Goal: Task Accomplishment & Management: Complete application form

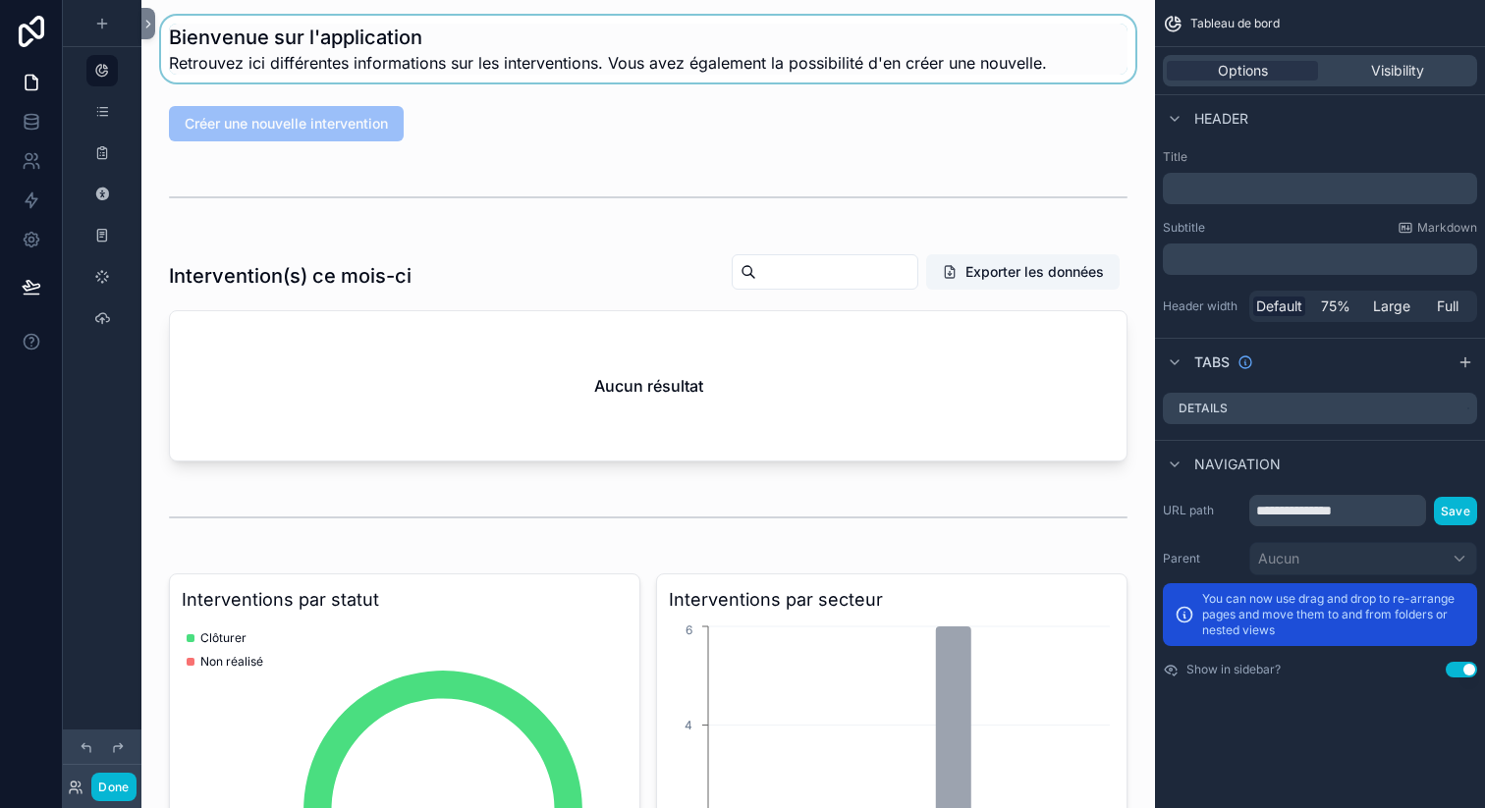
drag, startPoint x: 34, startPoint y: 35, endPoint x: 305, endPoint y: 22, distance: 271.4
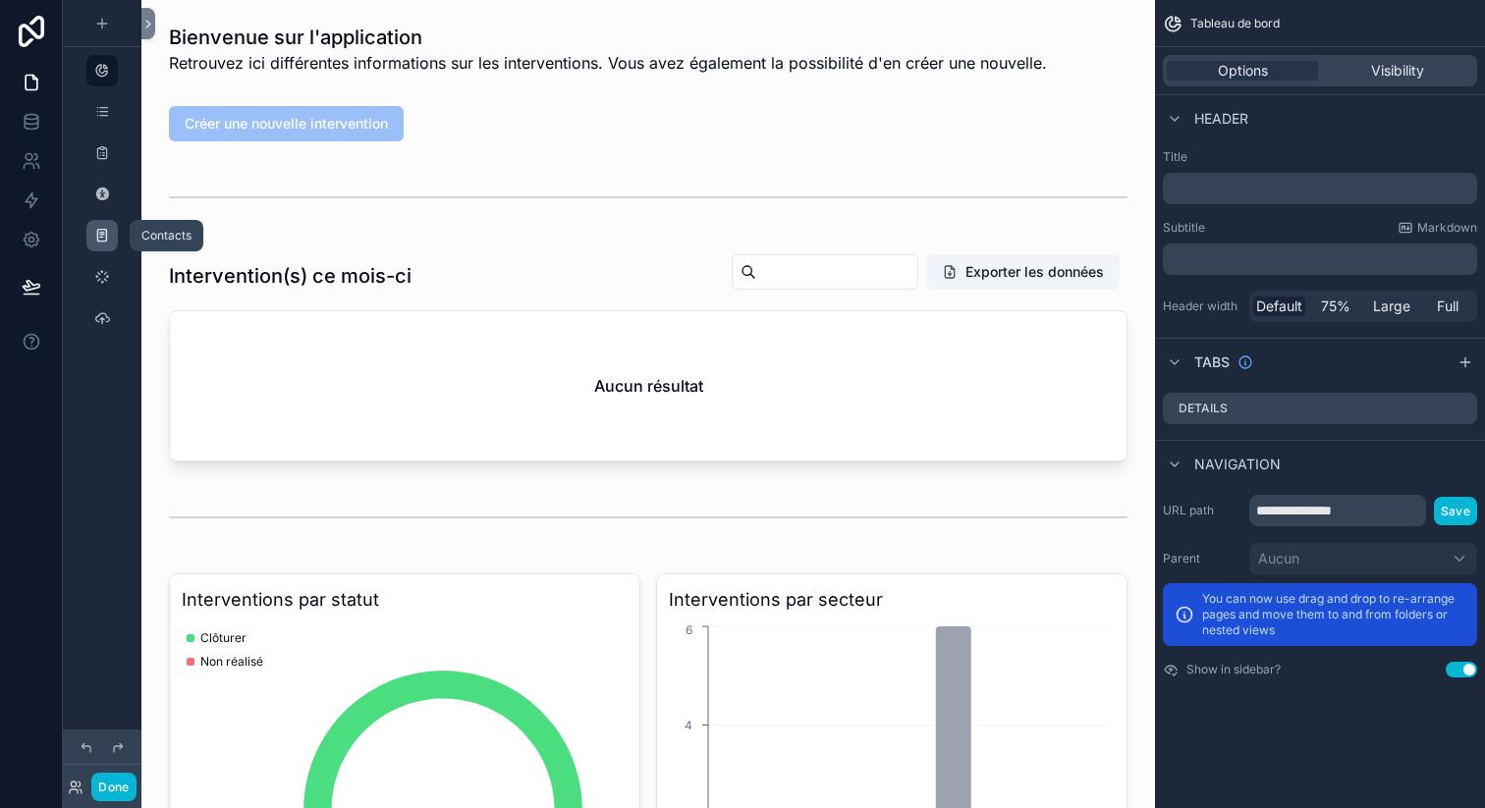
click at [106, 241] on icon "scrollable content" at bounding box center [102, 236] width 16 height 16
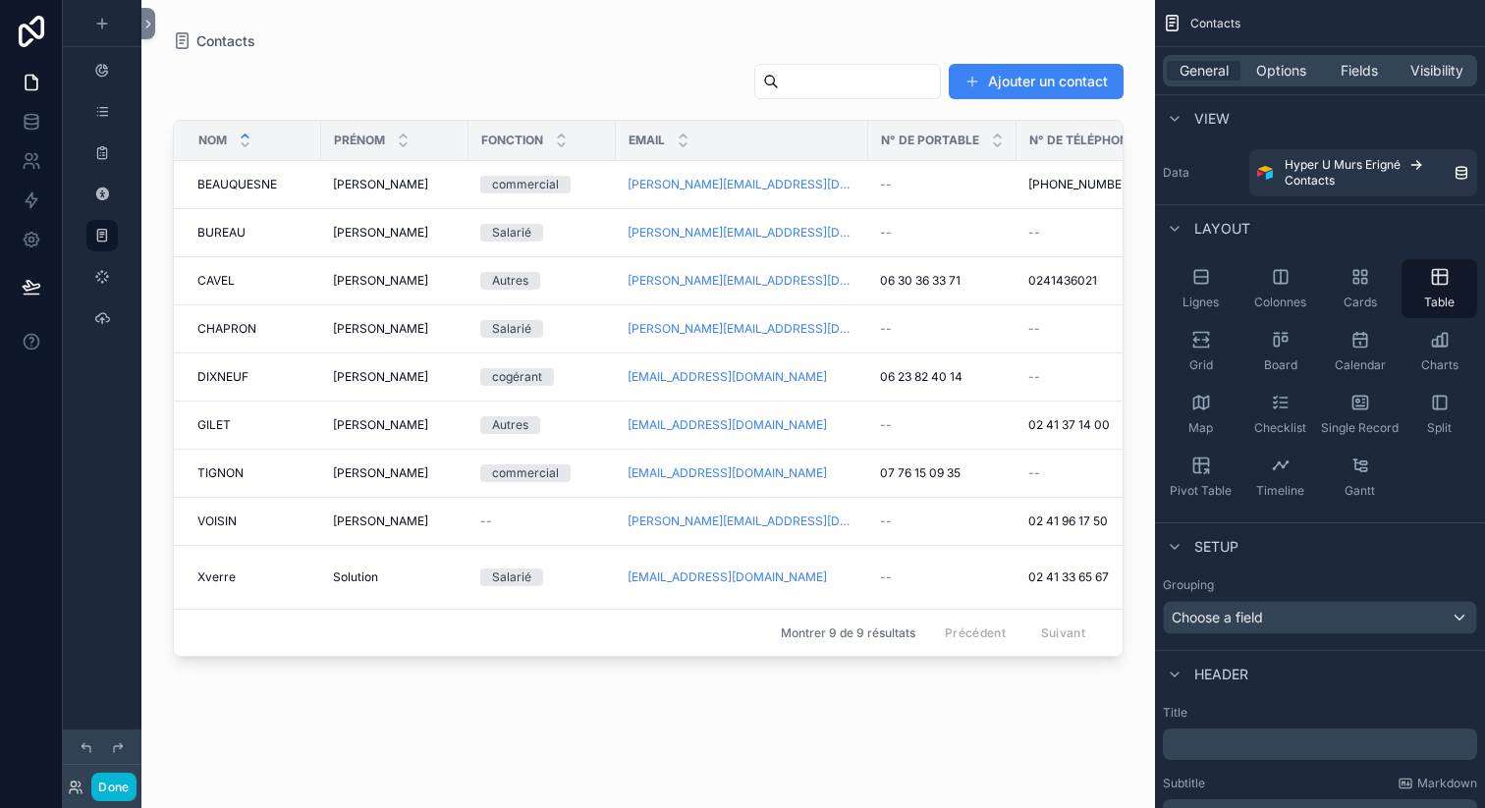
scroll to position [0, 7]
click at [888, 187] on div "scrollable content" at bounding box center [648, 392] width 1014 height 785
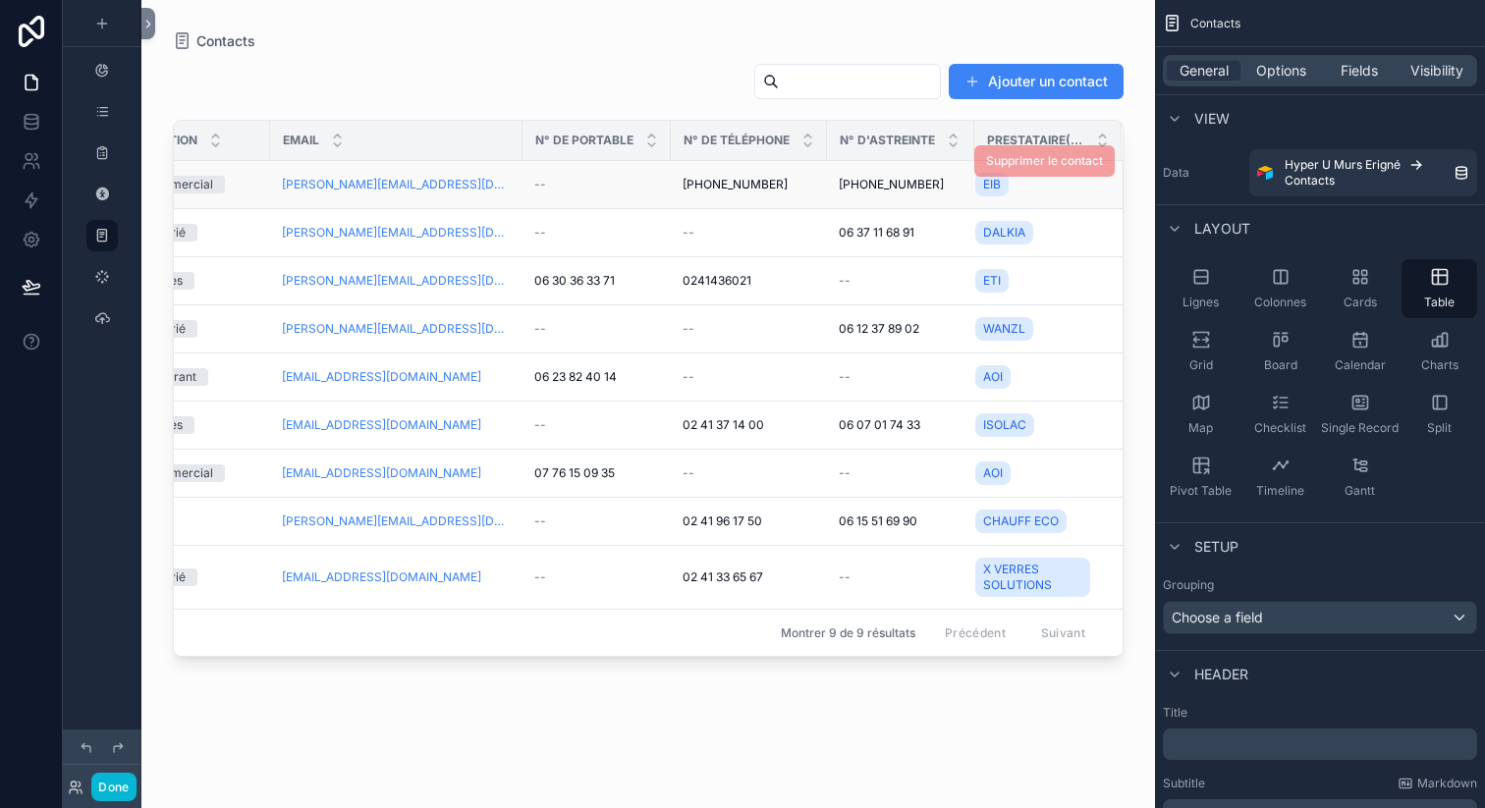
click at [845, 189] on span "[PHONE_NUMBER]" at bounding box center [891, 185] width 105 height 16
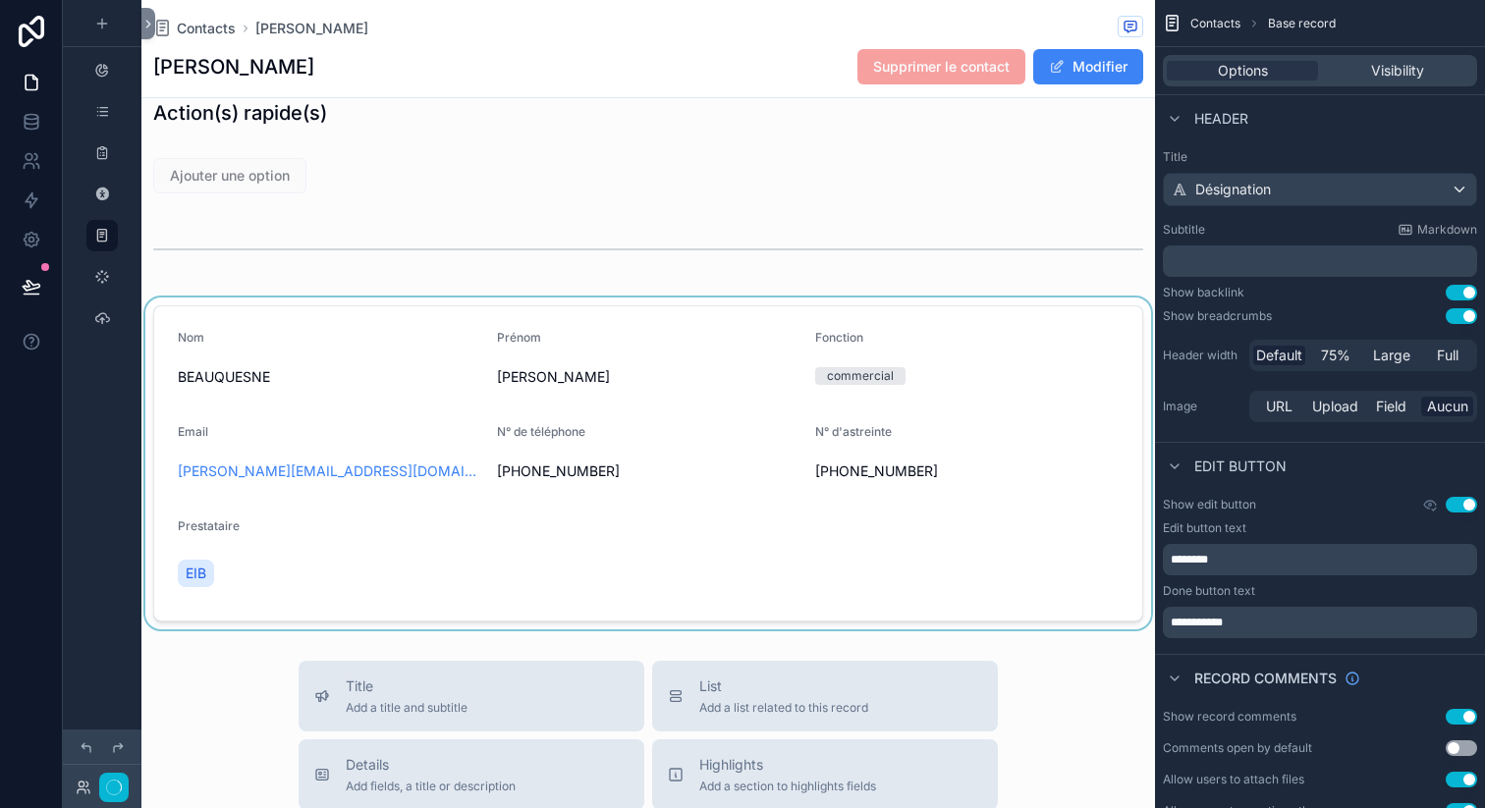
scroll to position [29, 0]
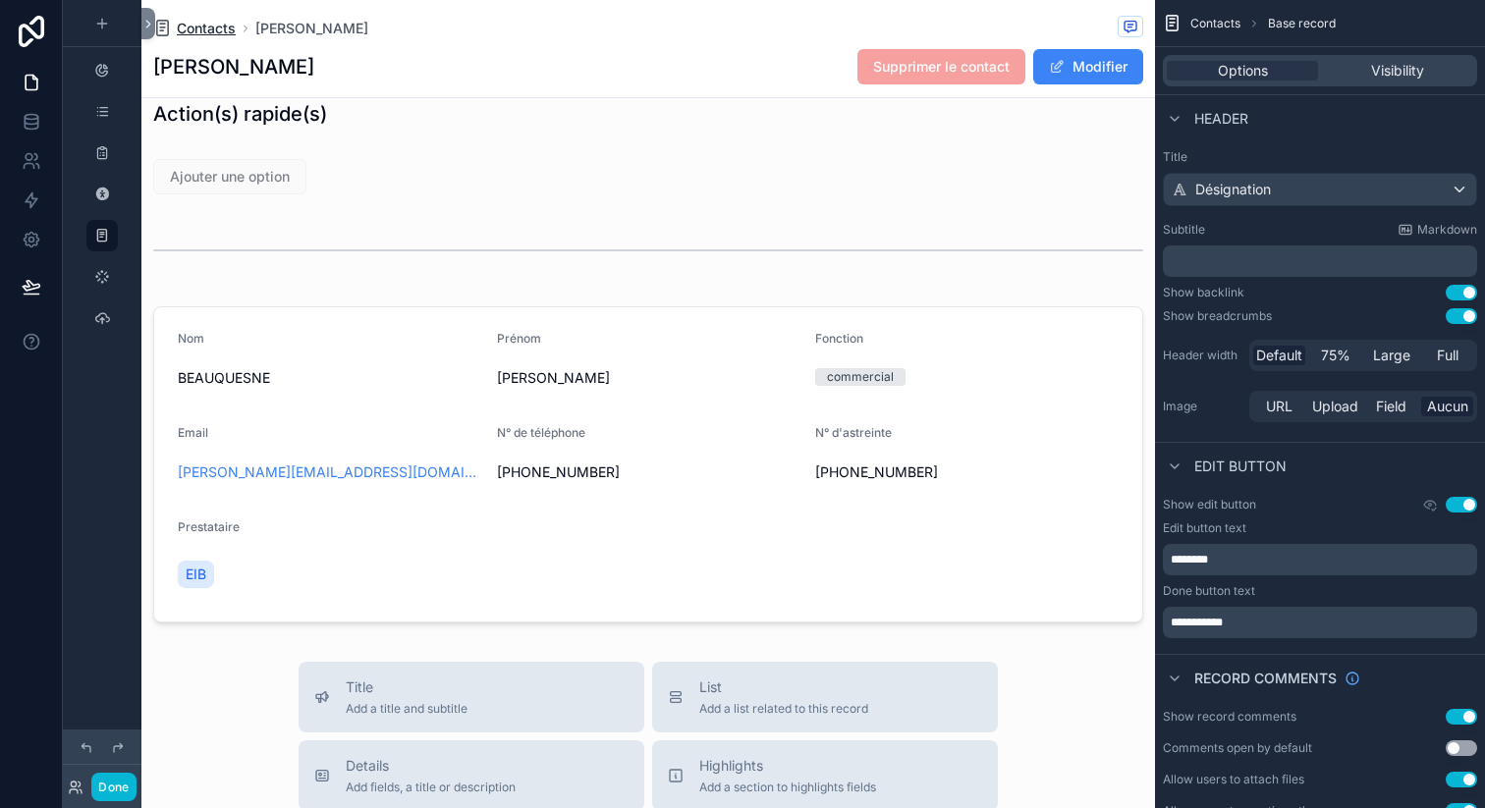
click at [212, 31] on span "Contacts" at bounding box center [206, 29] width 59 height 20
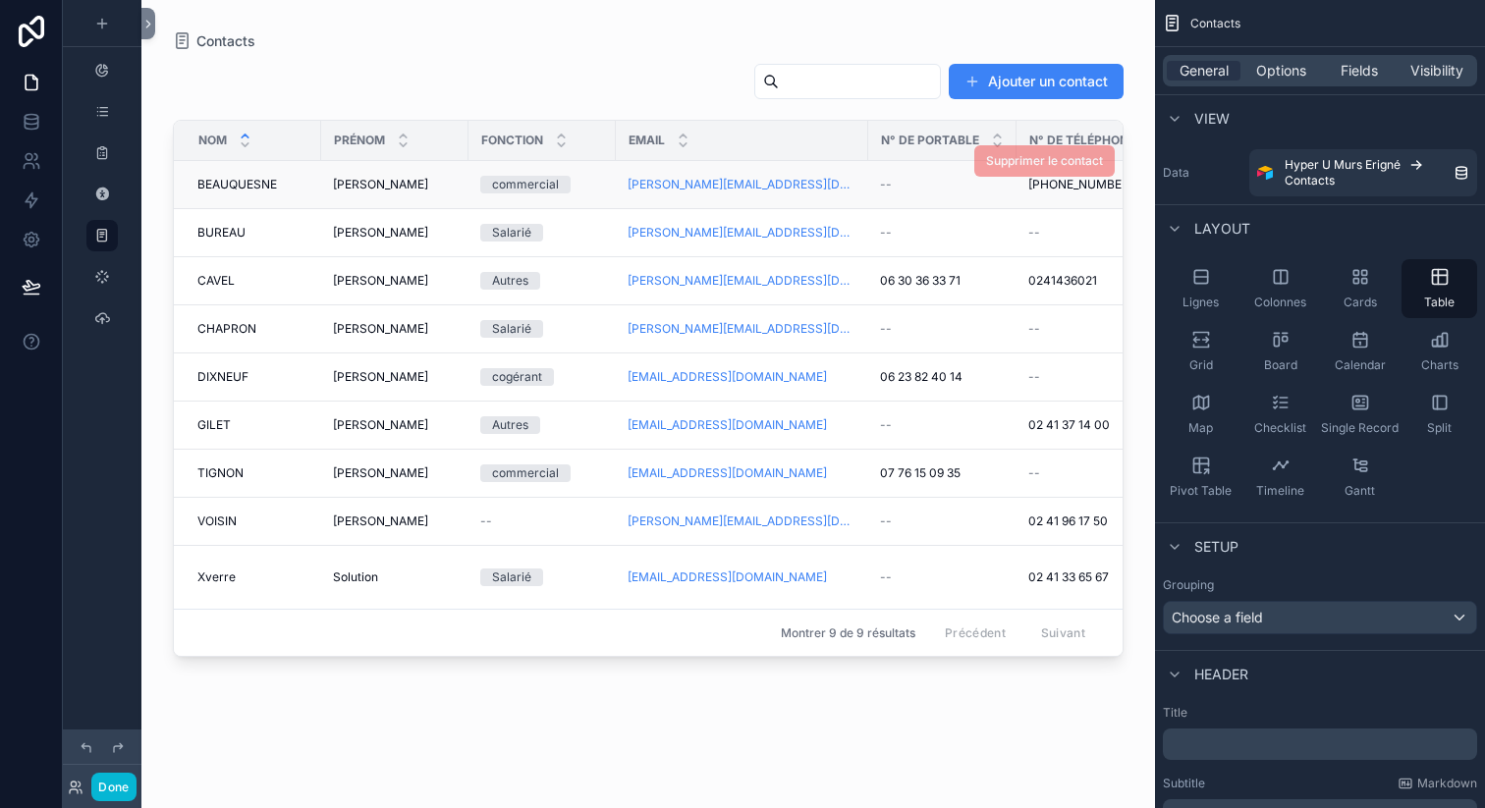
click at [431, 192] on div "[PERSON_NAME]" at bounding box center [395, 185] width 124 height 16
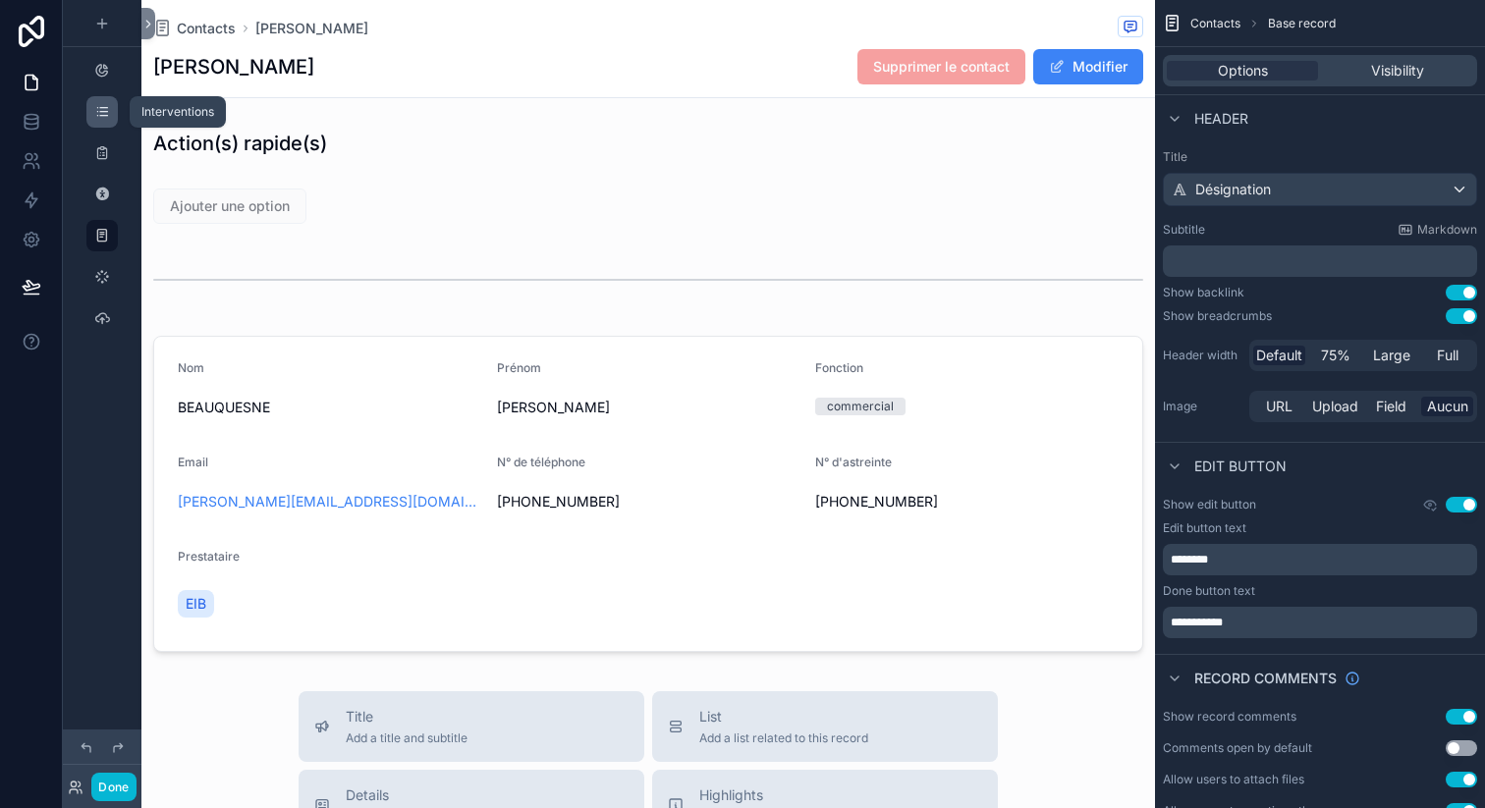
click at [97, 109] on icon "scrollable content" at bounding box center [102, 112] width 16 height 16
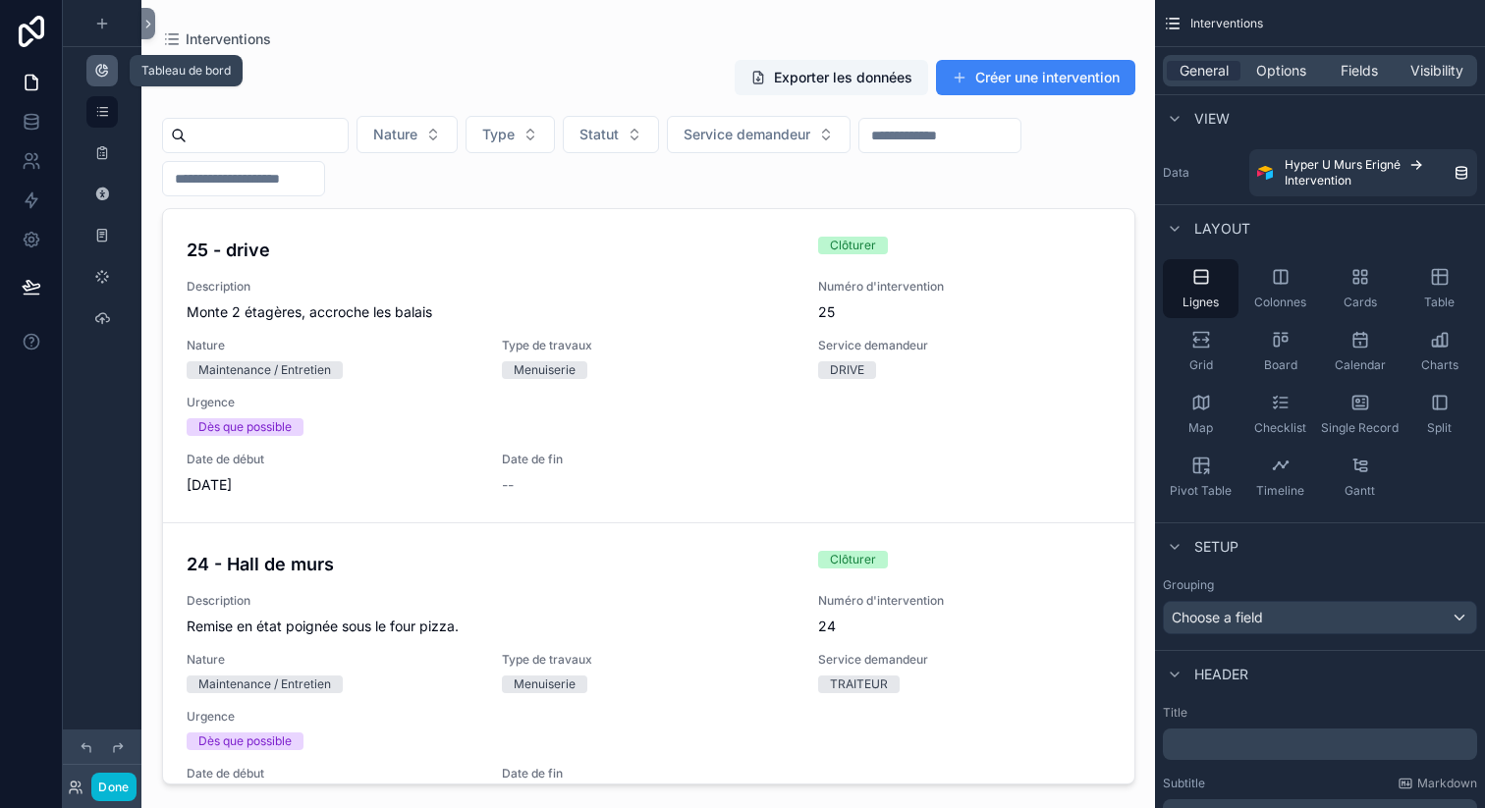
click at [105, 73] on icon "scrollable content" at bounding box center [102, 71] width 16 height 16
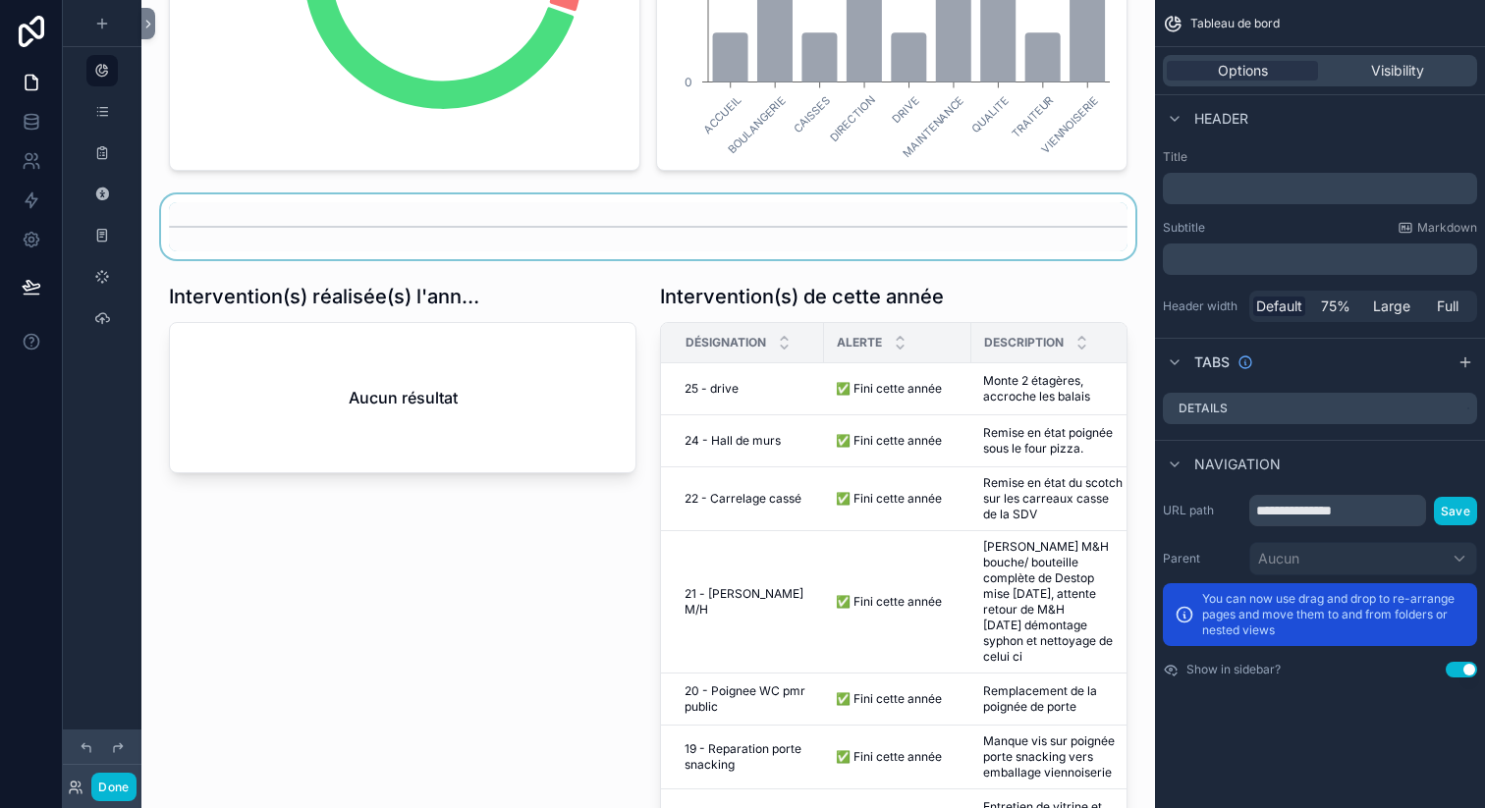
scroll to position [840, 0]
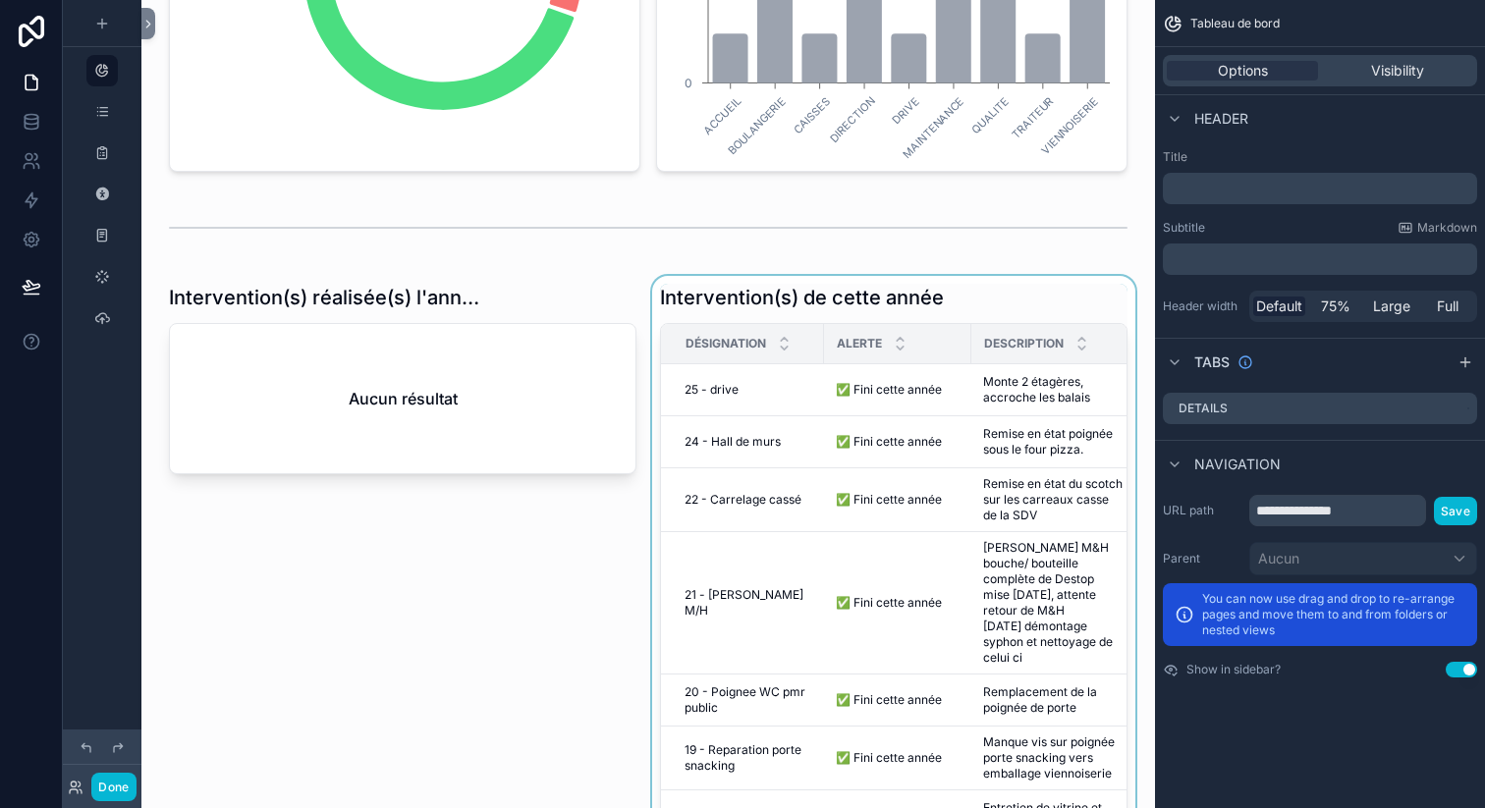
click at [971, 325] on th "Description" at bounding box center [1052, 344] width 163 height 40
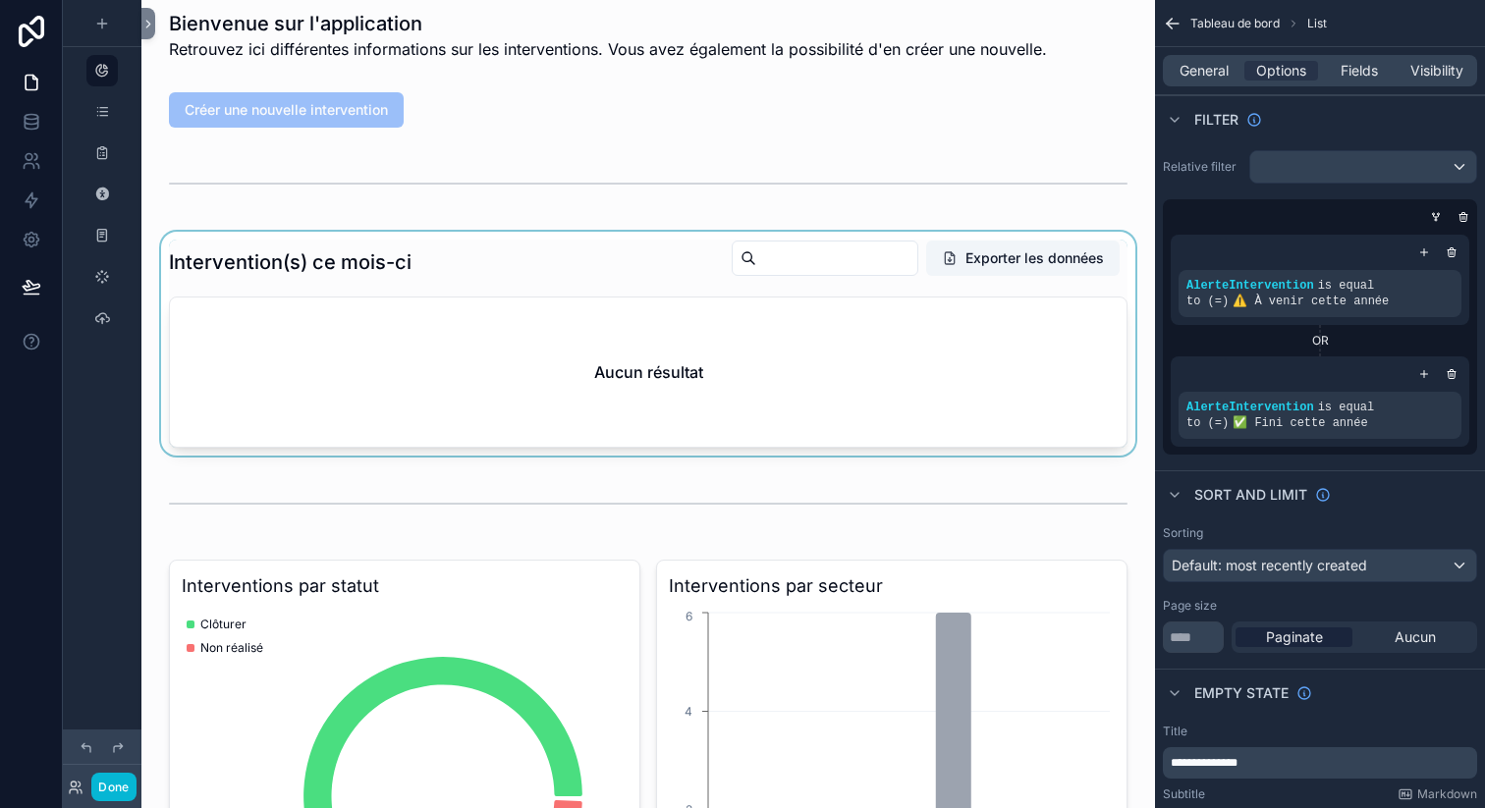
scroll to position [0, 0]
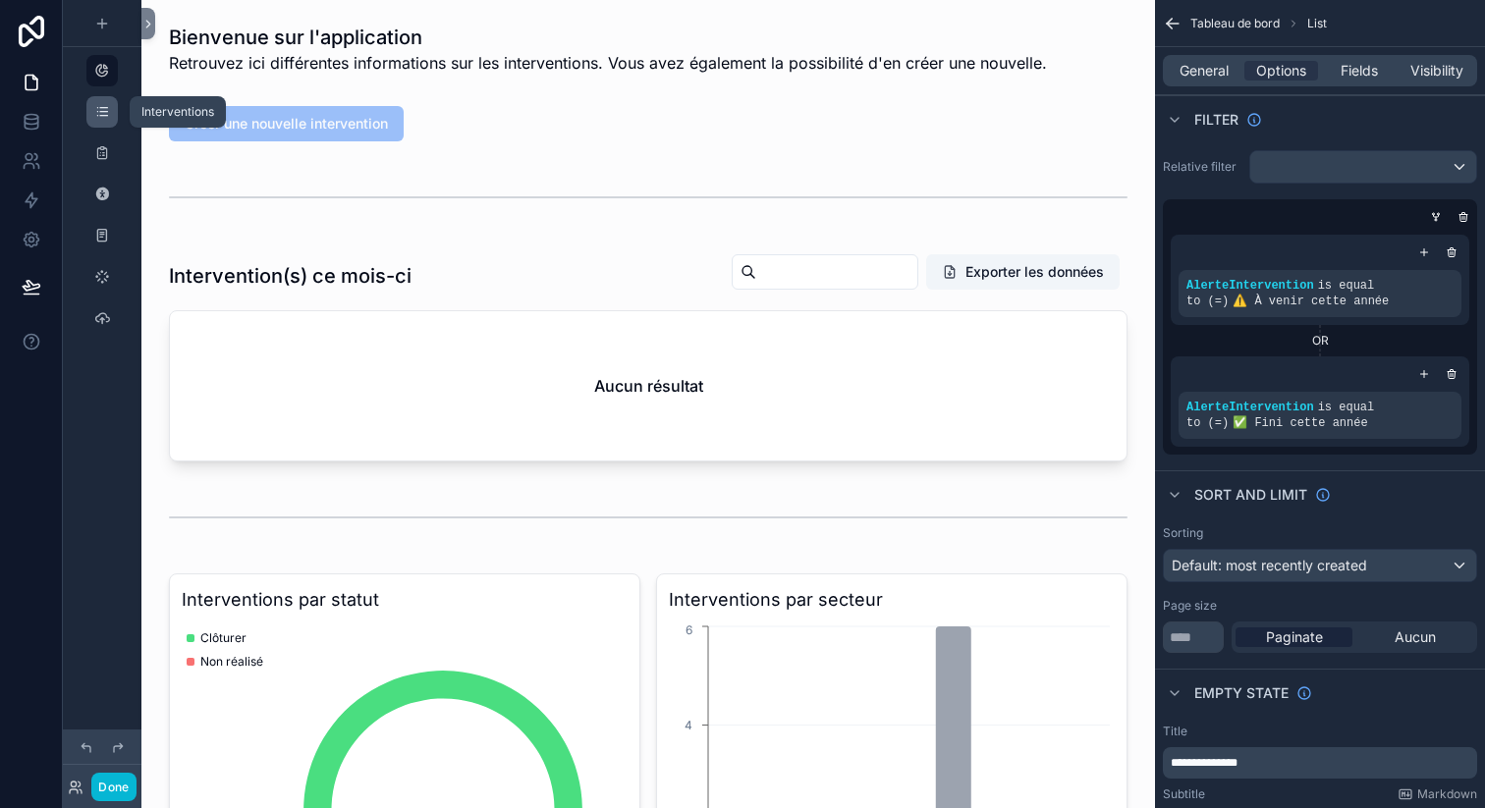
click at [103, 113] on icon "scrollable content" at bounding box center [102, 112] width 16 height 16
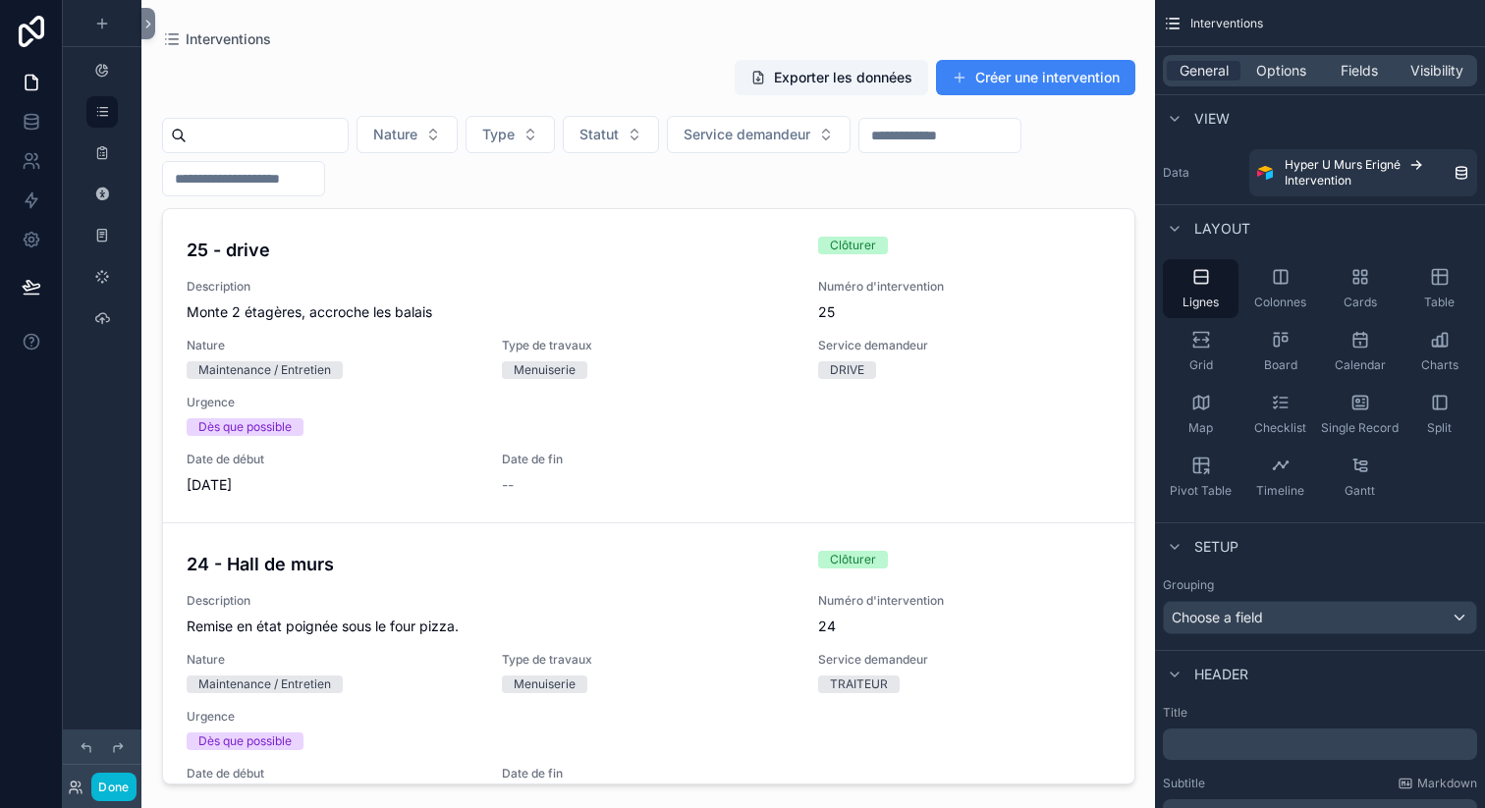
click at [789, 199] on div "scrollable content" at bounding box center [648, 392] width 1005 height 785
drag, startPoint x: 630, startPoint y: 134, endPoint x: 632, endPoint y: 145, distance: 12.1
click at [619, 134] on span "Statut" at bounding box center [598, 135] width 39 height 20
click at [606, 329] on div "Non réalisé" at bounding box center [630, 339] width 236 height 31
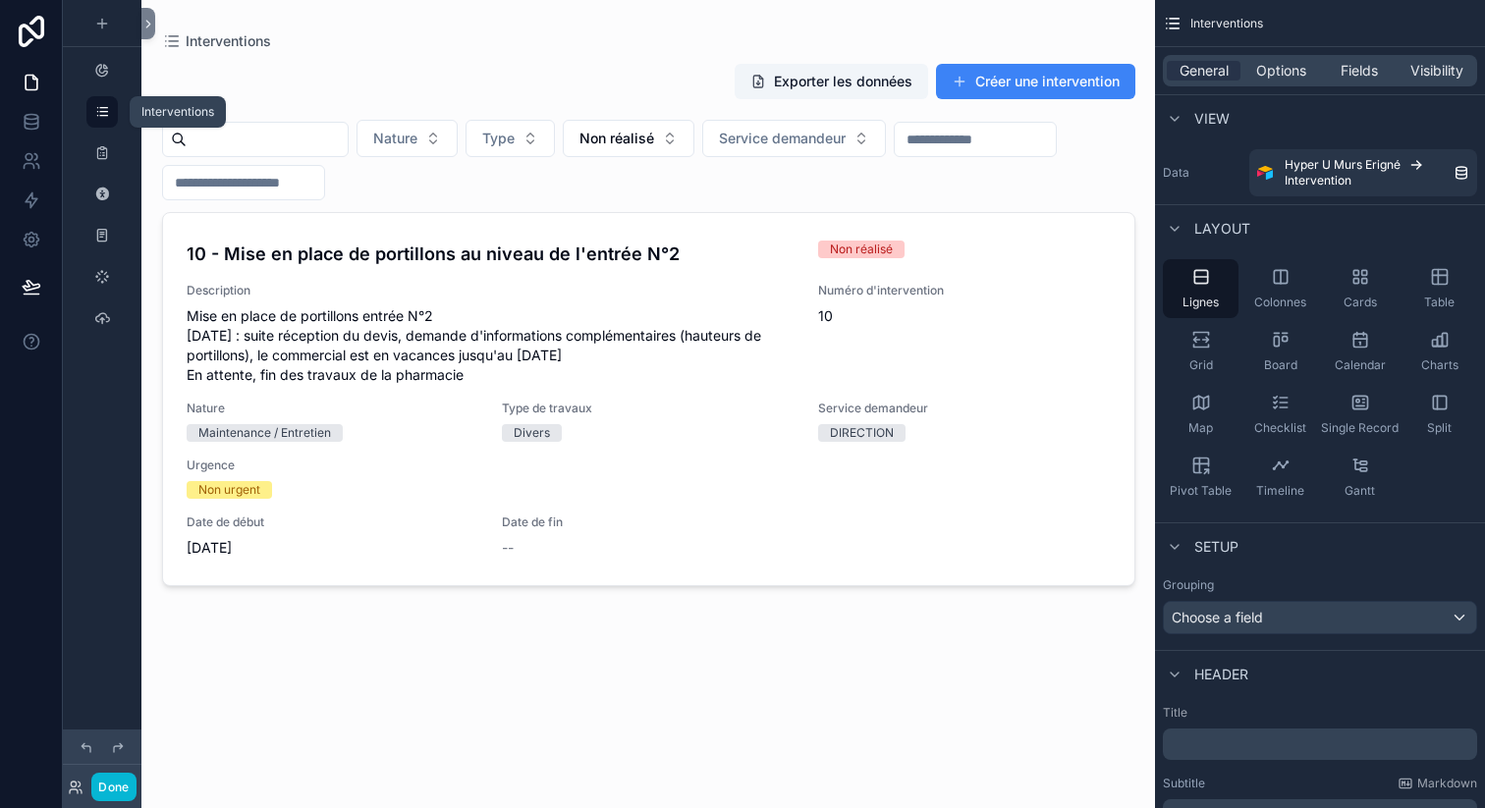
click at [105, 112] on icon "scrollable content" at bounding box center [102, 112] width 16 height 16
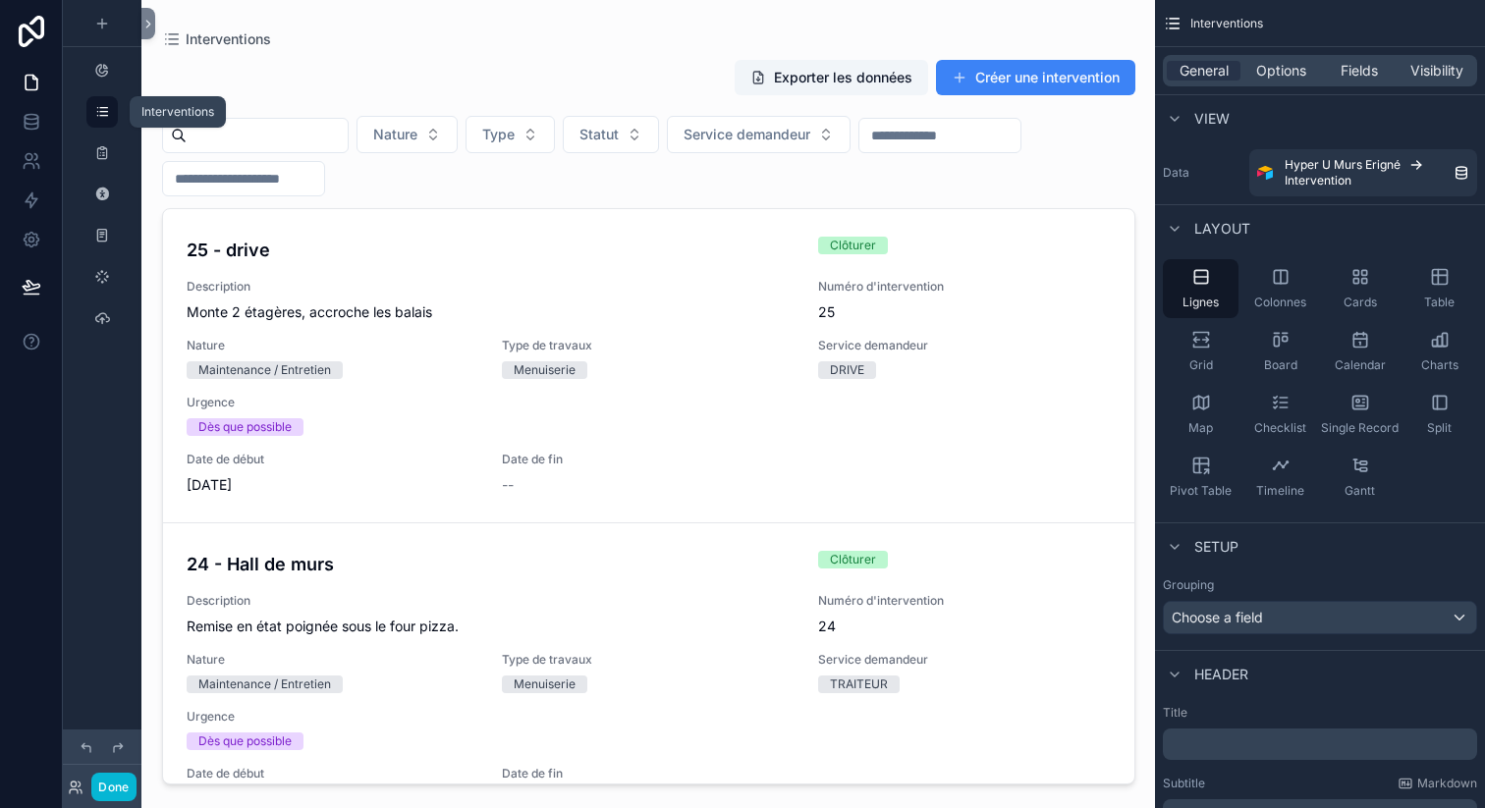
click at [102, 117] on icon "scrollable content" at bounding box center [102, 112] width 16 height 16
click at [151, 29] on icon at bounding box center [148, 24] width 14 height 15
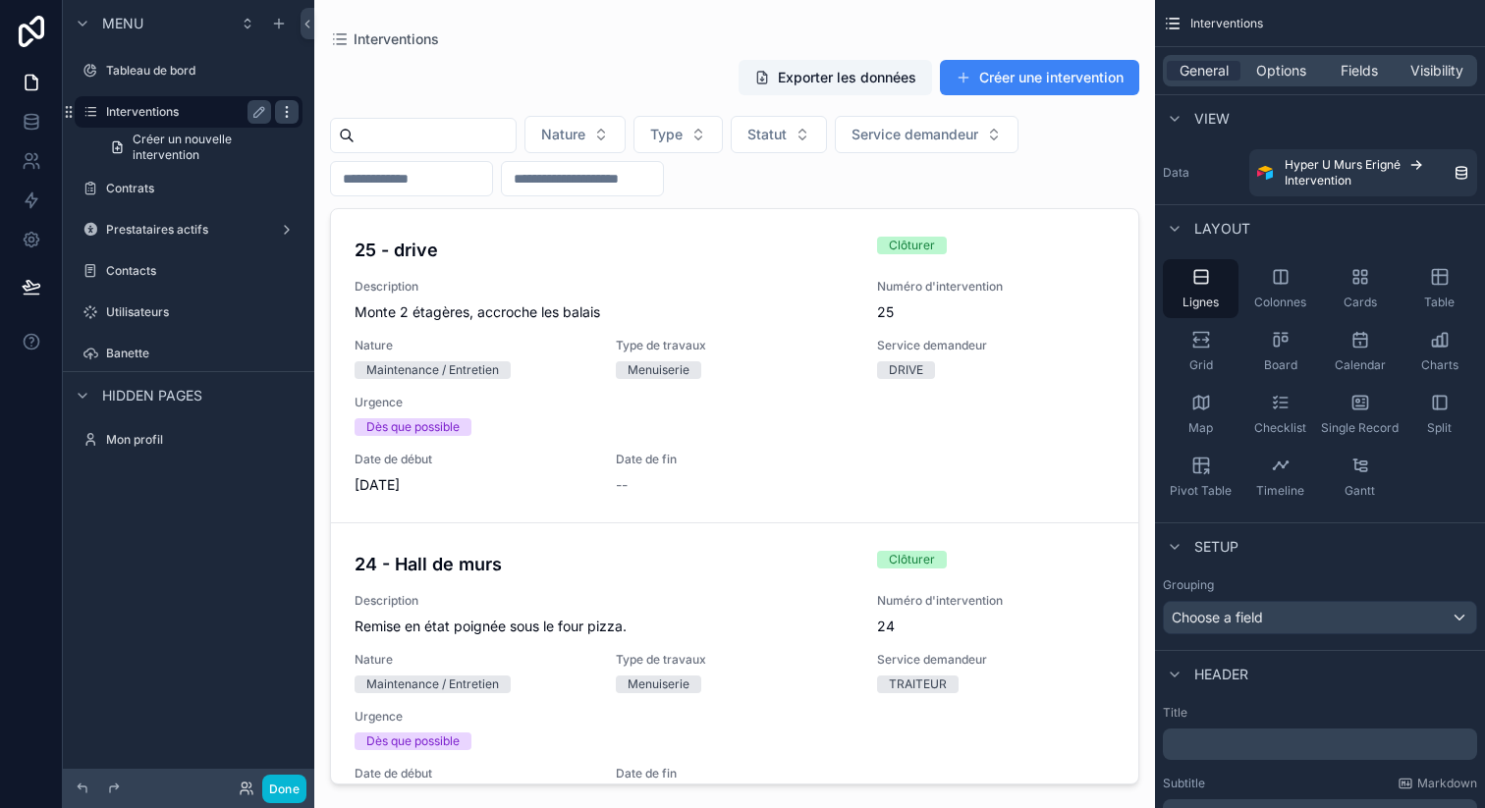
click at [279, 114] on icon "scrollable content" at bounding box center [287, 112] width 16 height 16
click at [183, 148] on span "Créer un nouvelle intervention" at bounding box center [212, 147] width 158 height 31
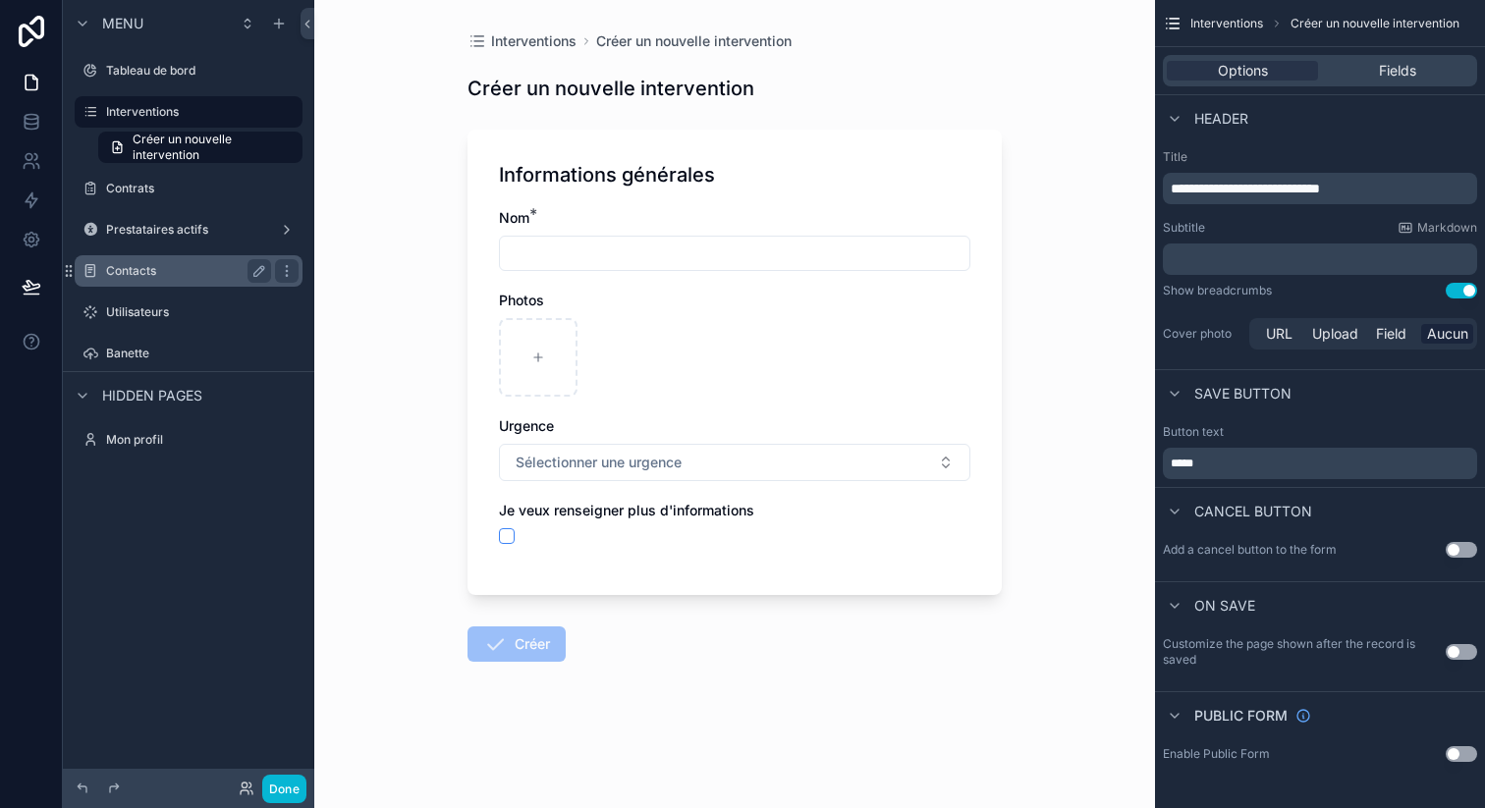
click at [190, 284] on div "Contacts" at bounding box center [189, 270] width 220 height 31
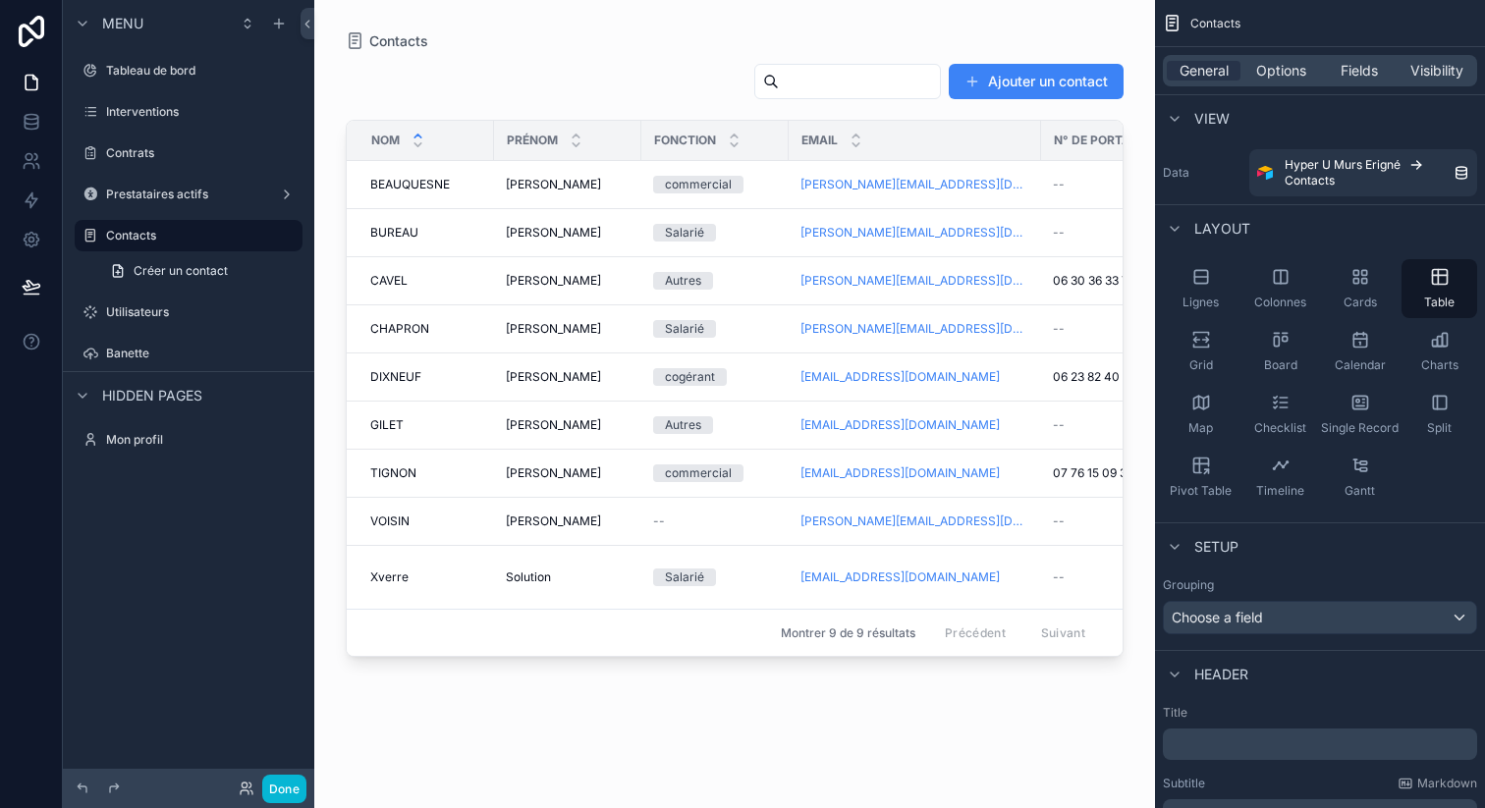
click at [858, 377] on div "scrollable content" at bounding box center [734, 392] width 841 height 785
click at [857, 377] on link "[EMAIL_ADDRESS][DOMAIN_NAME]" at bounding box center [899, 377] width 199 height 16
click at [774, 374] on div "cogérant" at bounding box center [715, 377] width 124 height 18
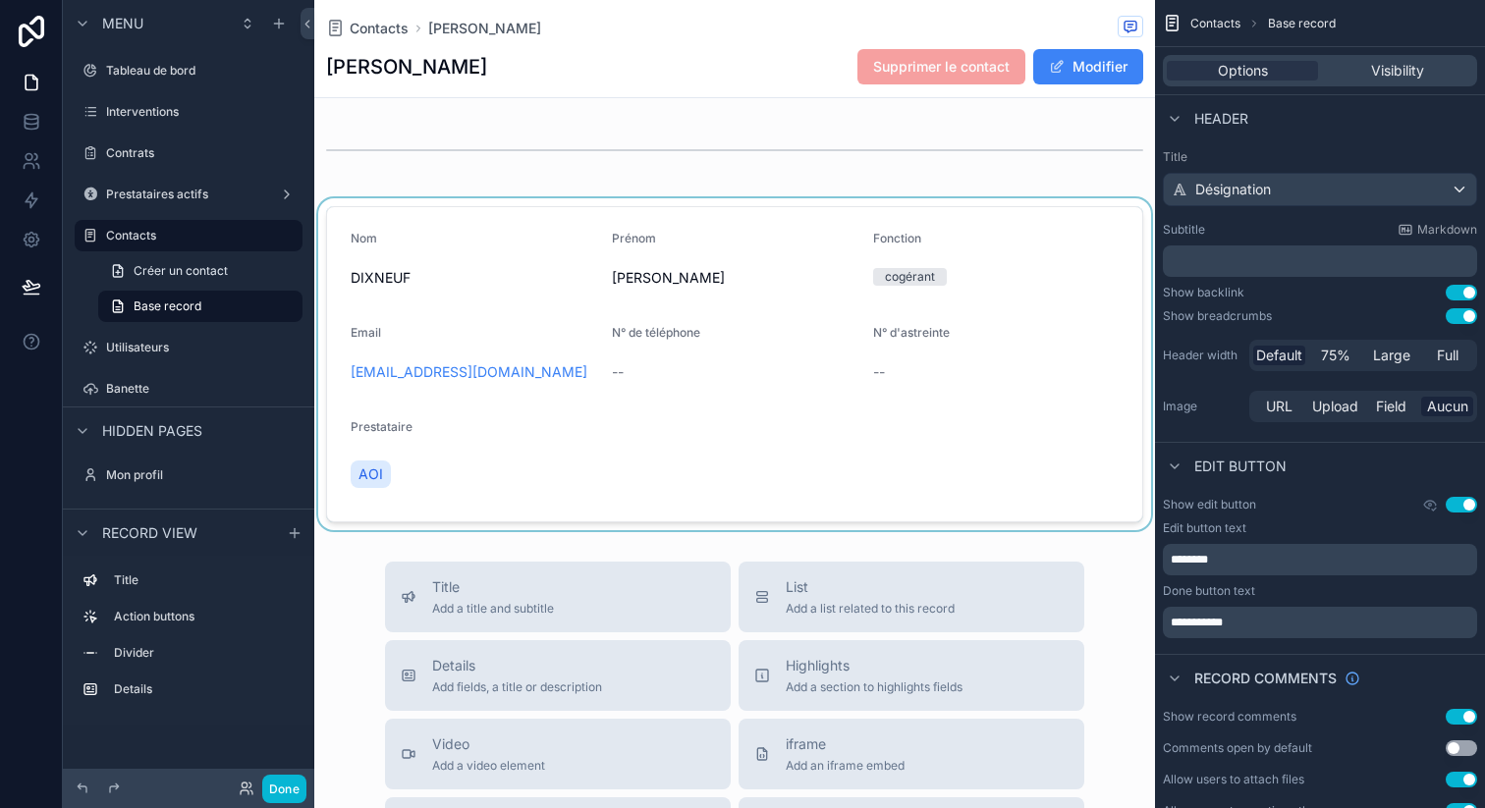
scroll to position [107, 0]
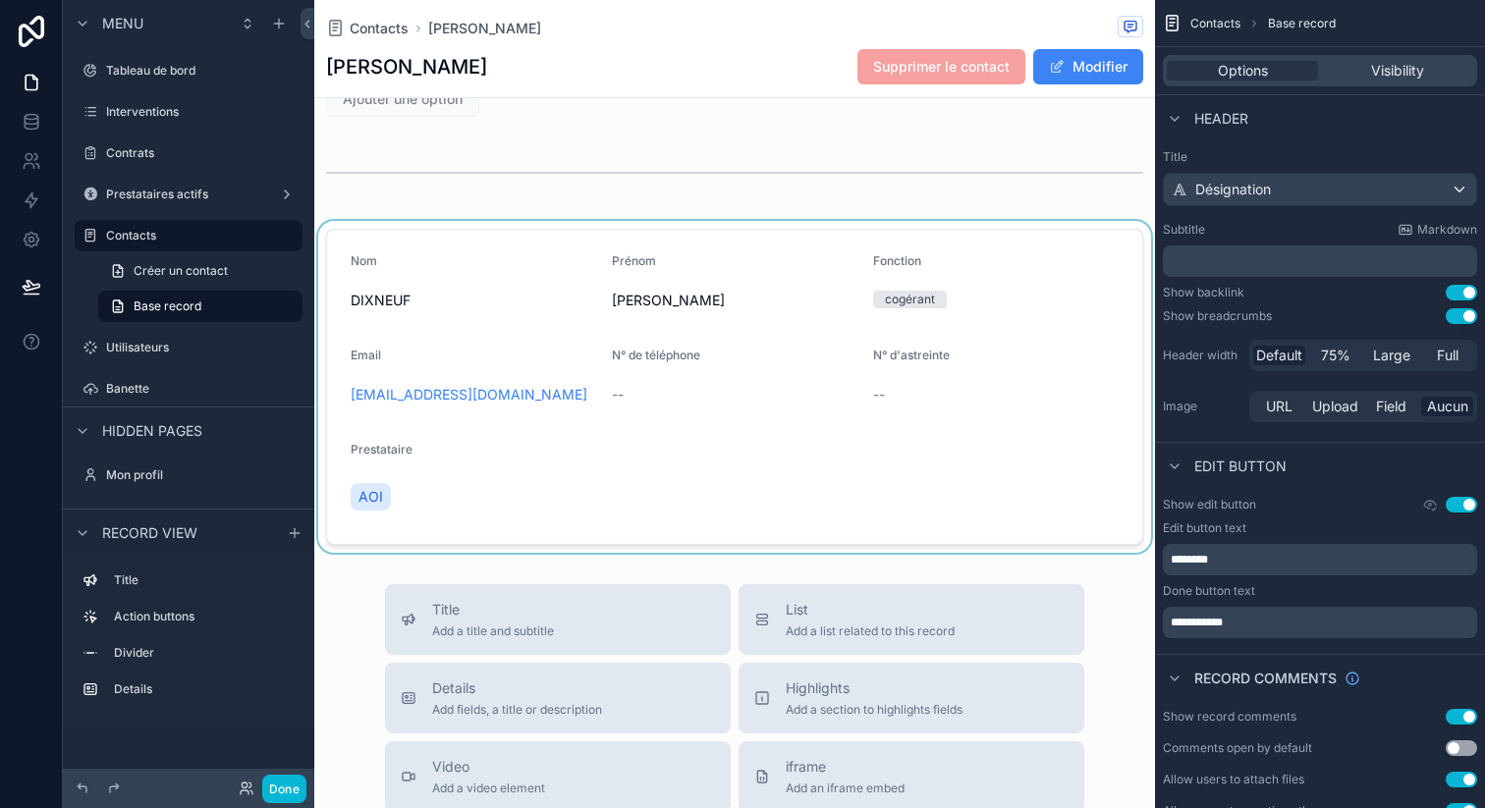
click at [464, 395] on div "scrollable content" at bounding box center [734, 387] width 841 height 332
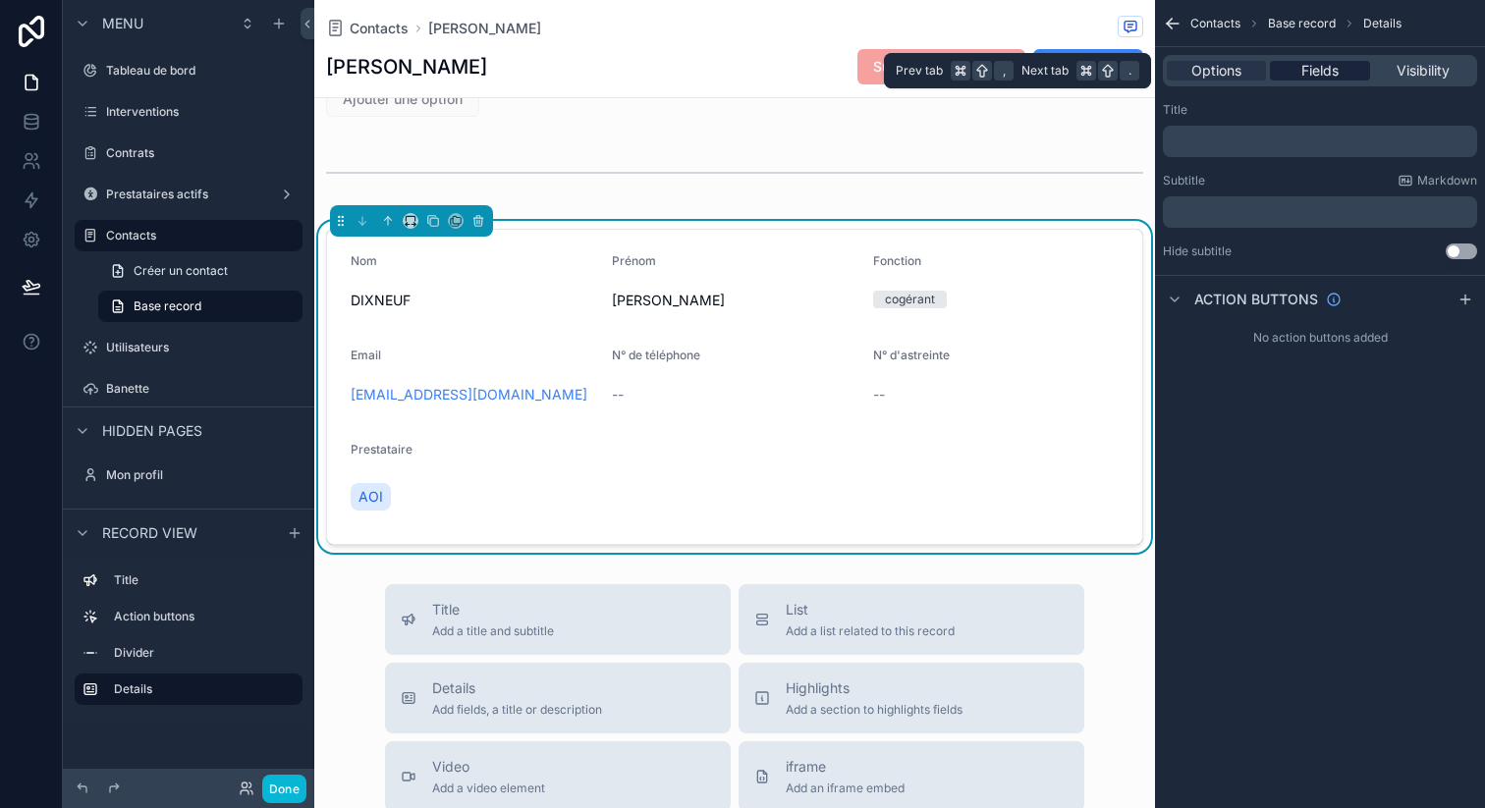
drag, startPoint x: 1308, startPoint y: 60, endPoint x: 1309, endPoint y: 79, distance: 18.7
click at [1308, 60] on div "Options Fields Visibility" at bounding box center [1320, 70] width 314 height 31
click at [1308, 73] on span "Fields" at bounding box center [1319, 71] width 37 height 20
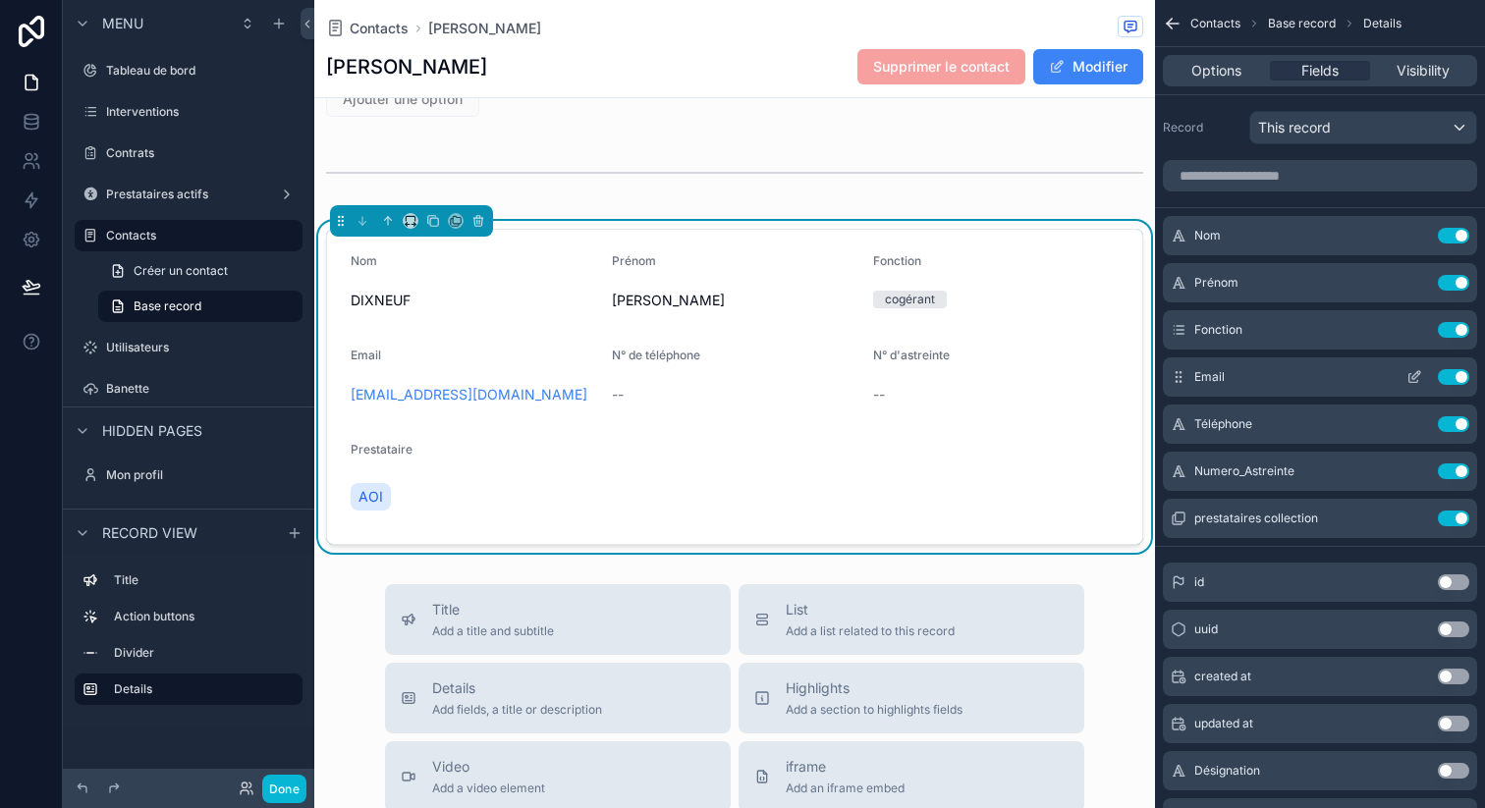
scroll to position [179, 0]
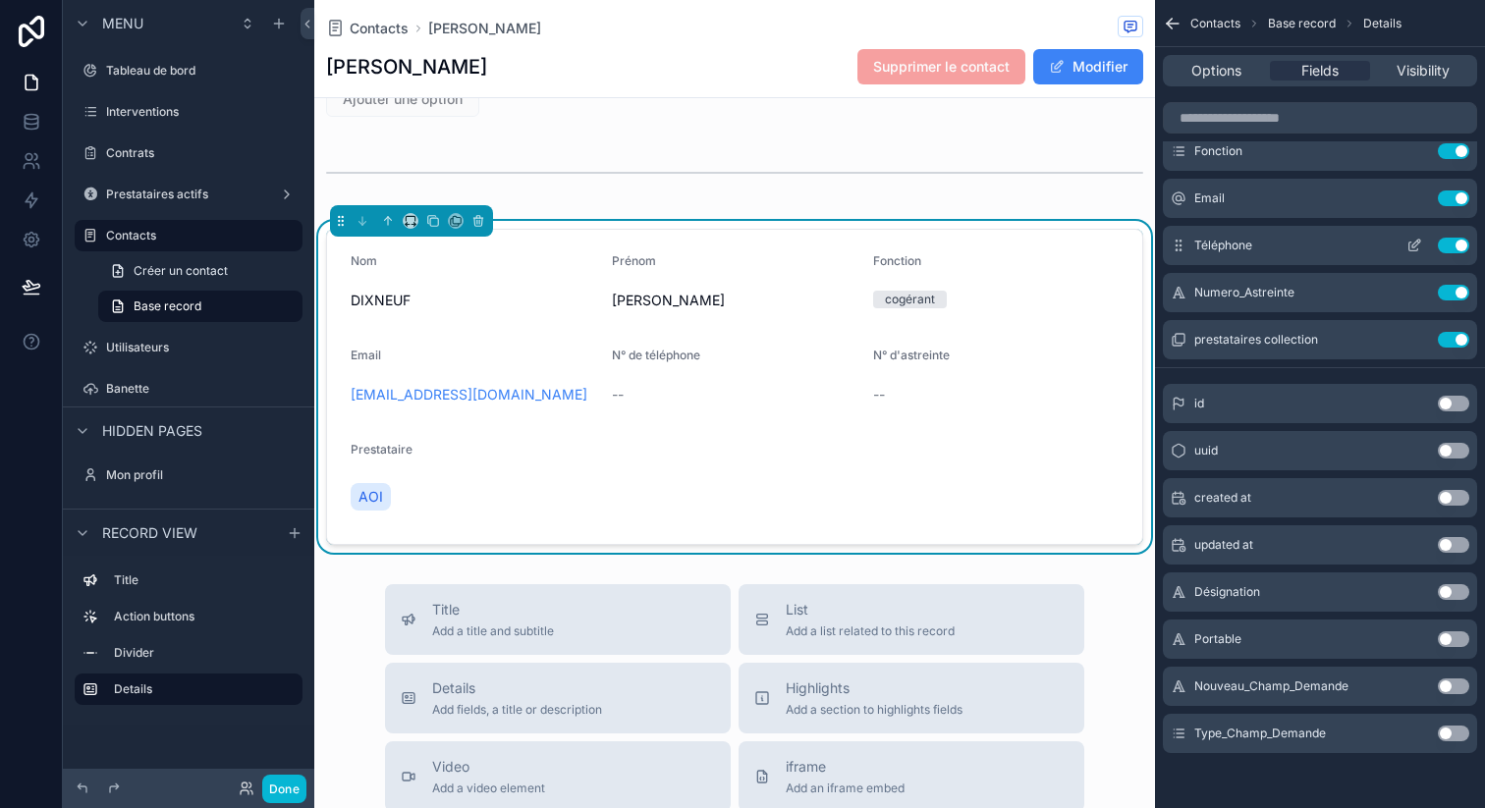
click at [1231, 254] on div "Téléphone Use setting" at bounding box center [1320, 245] width 314 height 39
click at [1308, 244] on div "Téléphone Use setting" at bounding box center [1320, 245] width 314 height 39
click at [1411, 244] on icon "scrollable content" at bounding box center [1414, 246] width 16 height 16
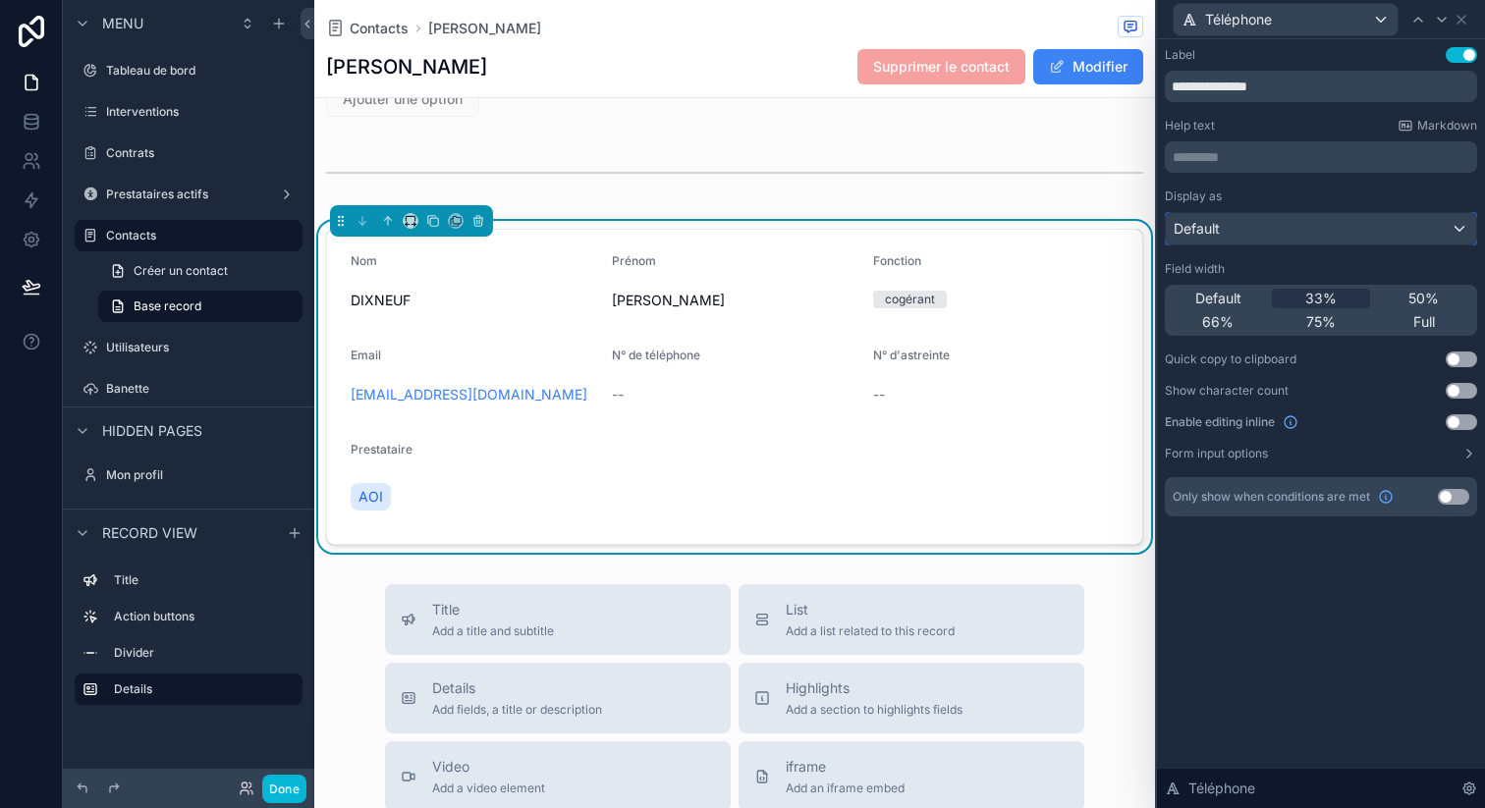
click at [1222, 226] on div "Default" at bounding box center [1321, 228] width 310 height 31
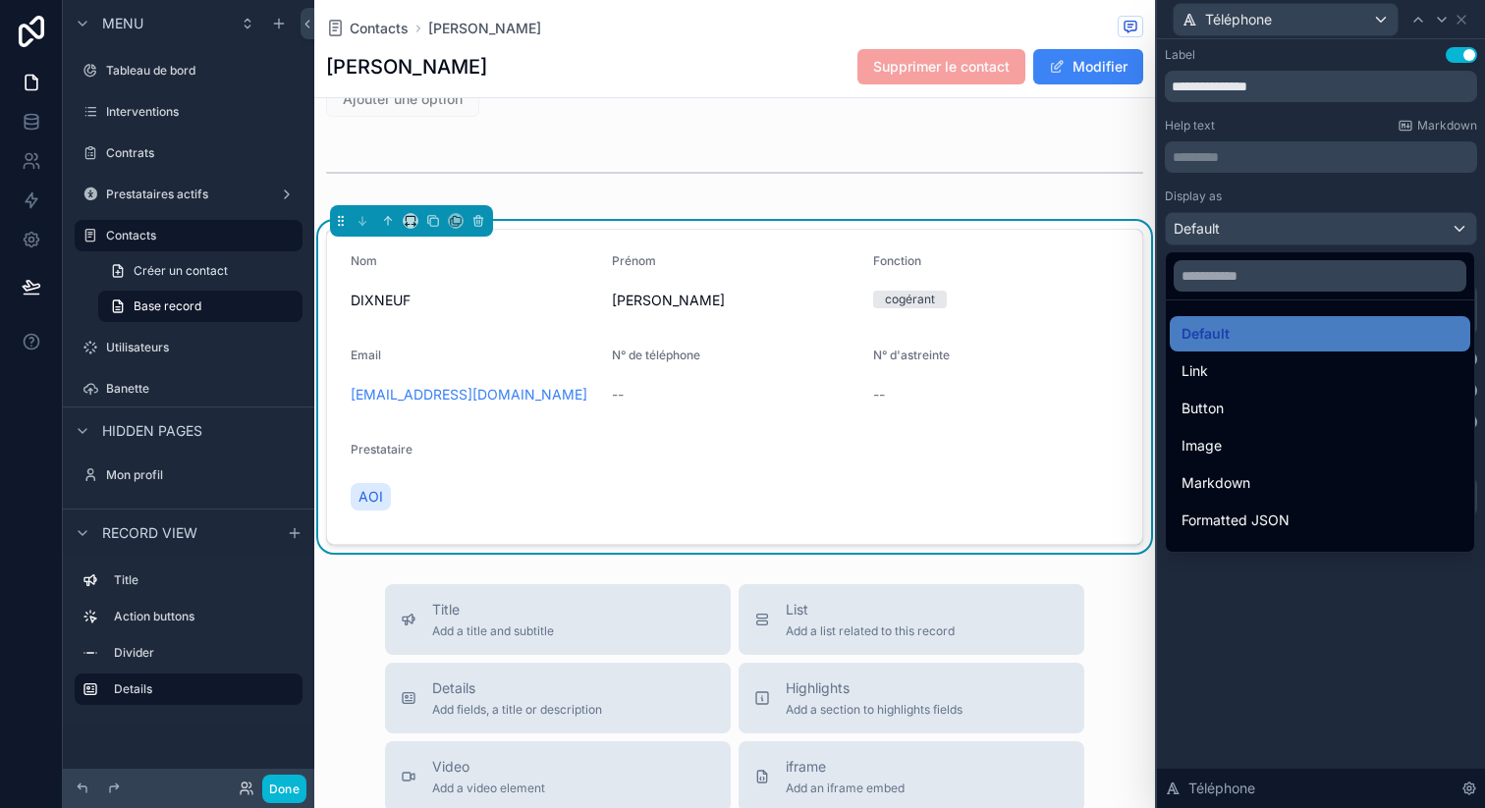
click at [1237, 189] on div at bounding box center [1321, 404] width 328 height 808
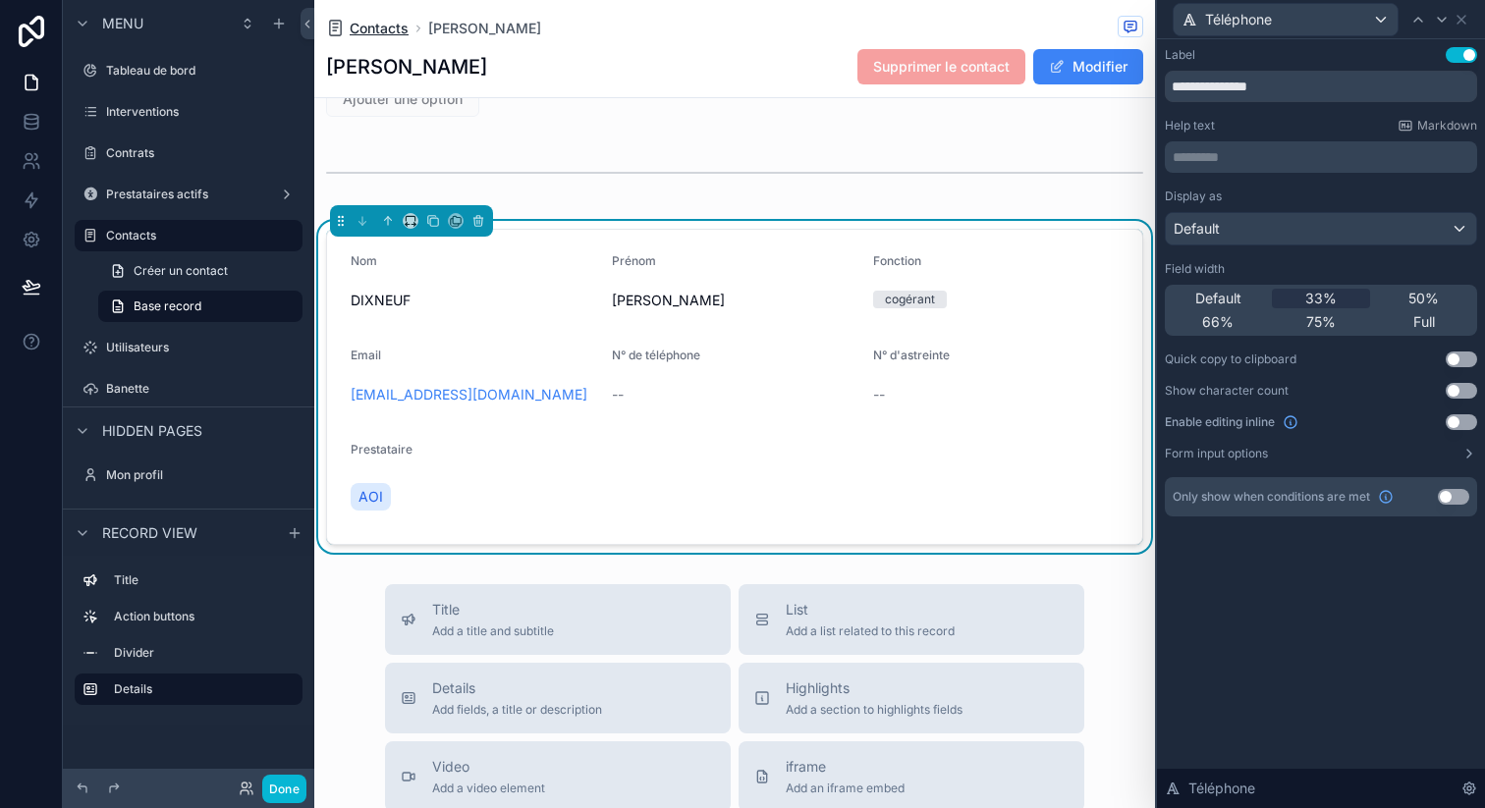
click at [377, 31] on span "Contacts" at bounding box center [379, 29] width 59 height 20
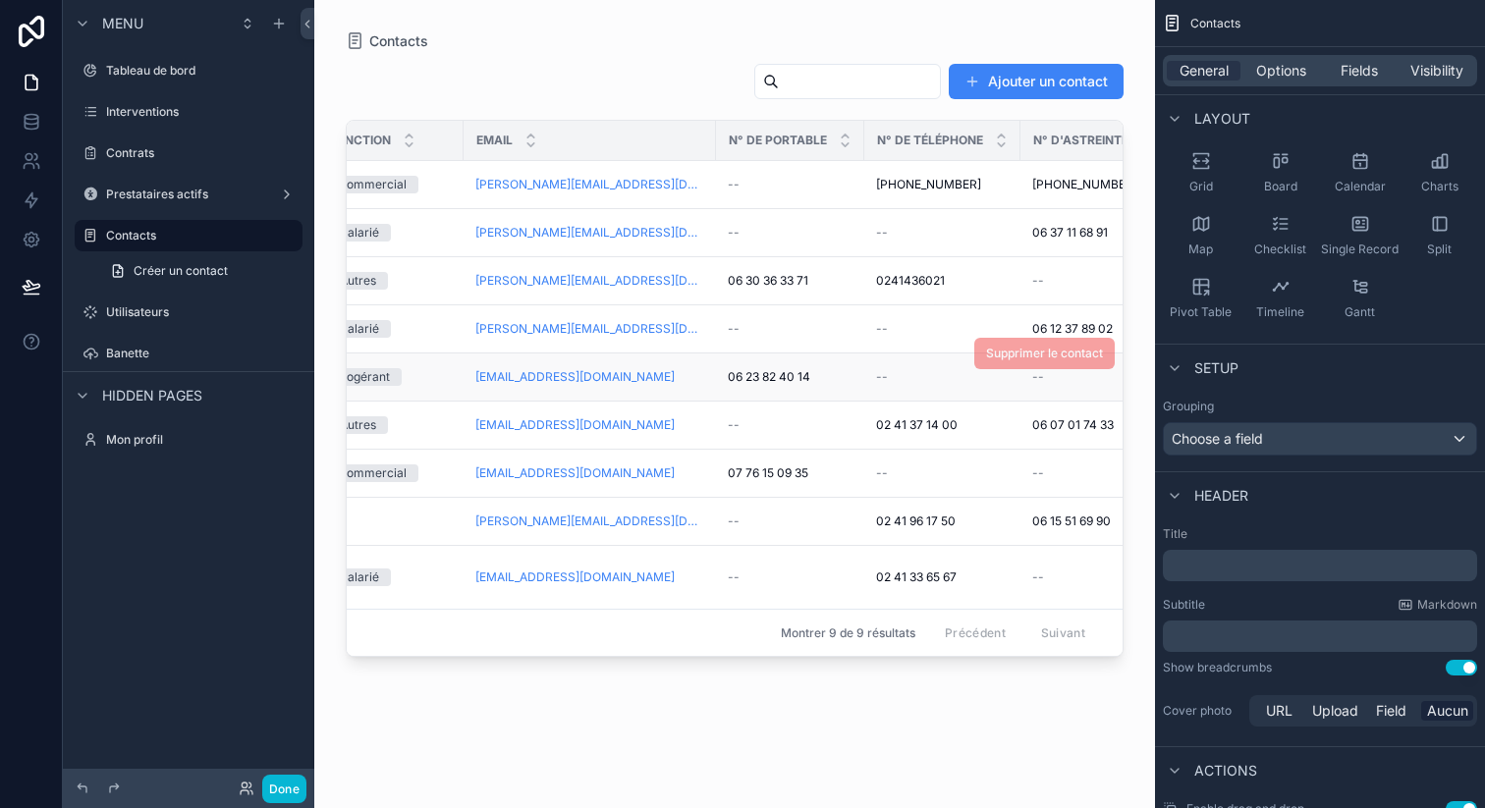
scroll to position [0, 348]
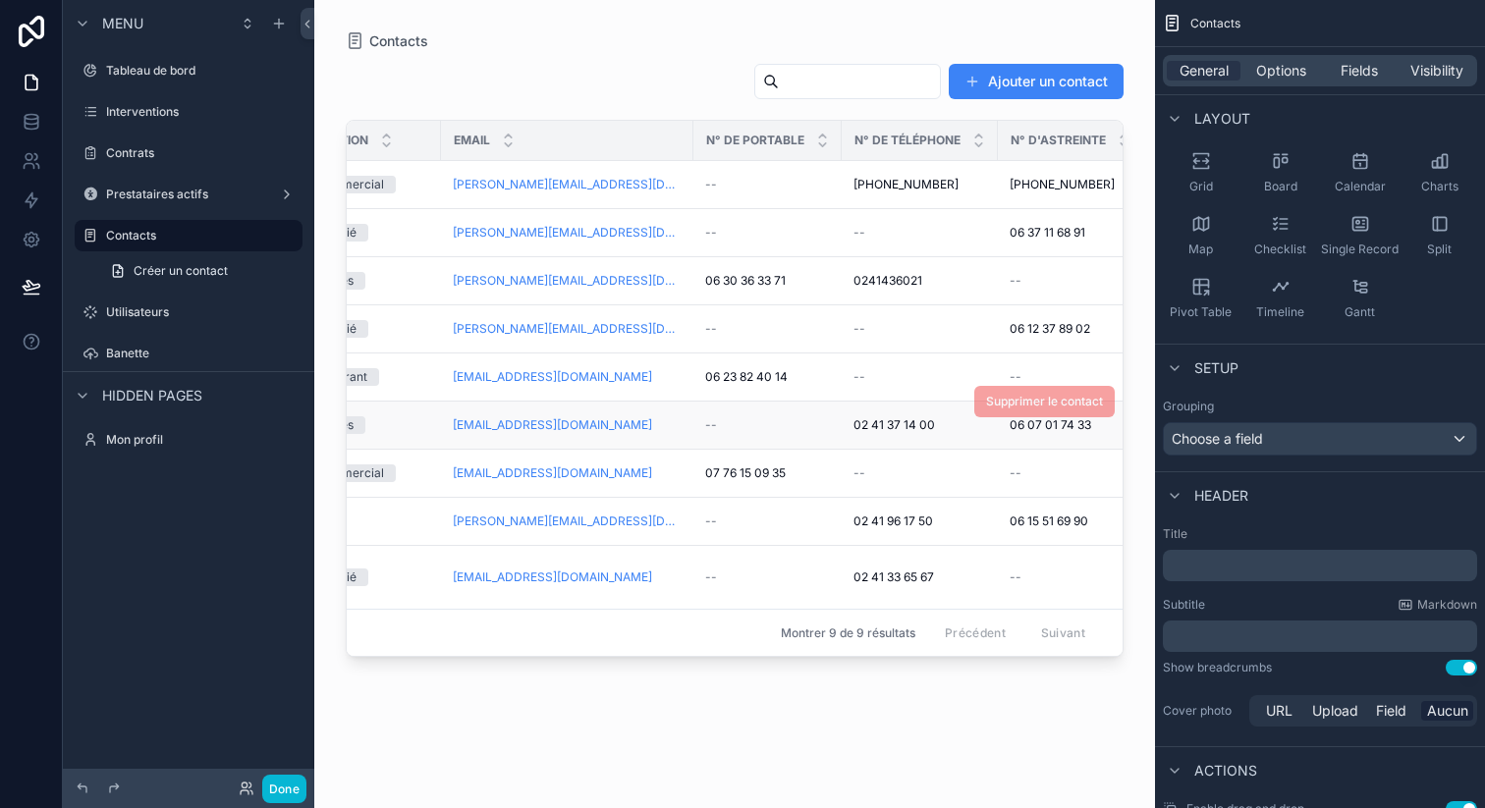
click at [891, 419] on span "02 41 37 14 00" at bounding box center [894, 425] width 82 height 16
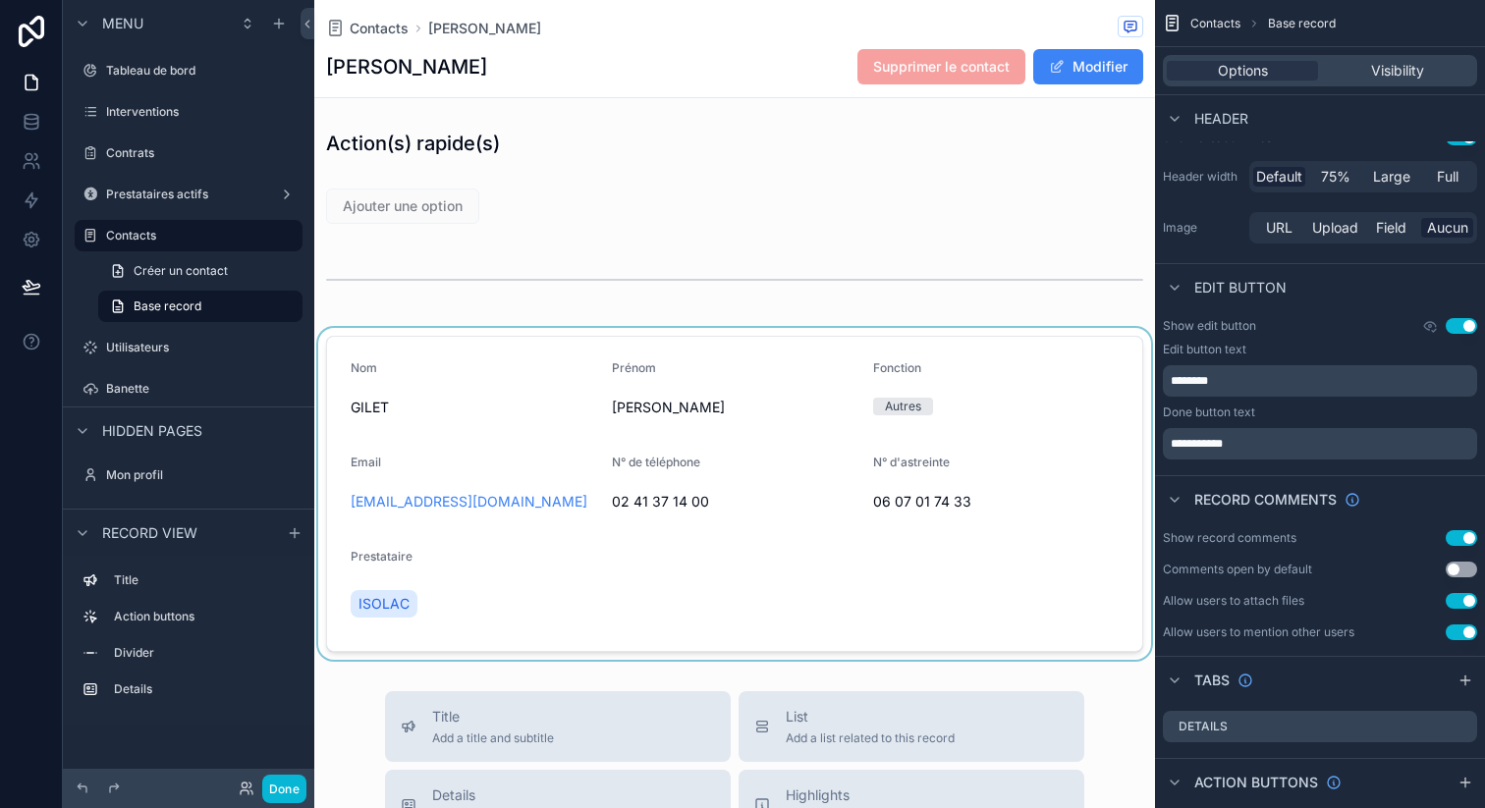
click at [883, 499] on div "scrollable content" at bounding box center [734, 494] width 841 height 332
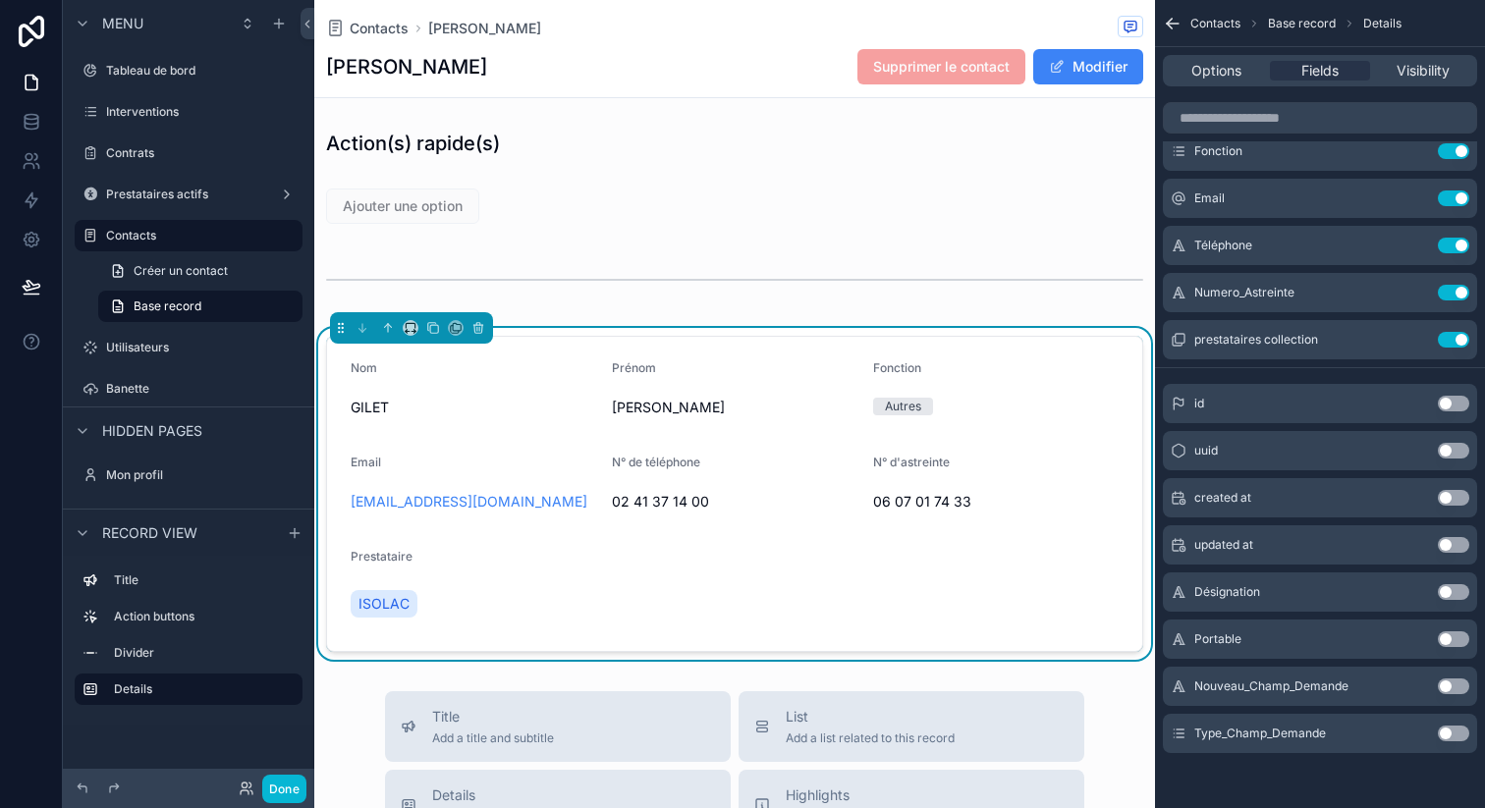
click at [884, 500] on span "06 07 01 74 33" at bounding box center [996, 502] width 246 height 20
click at [169, 106] on label "Interventions" at bounding box center [184, 112] width 157 height 16
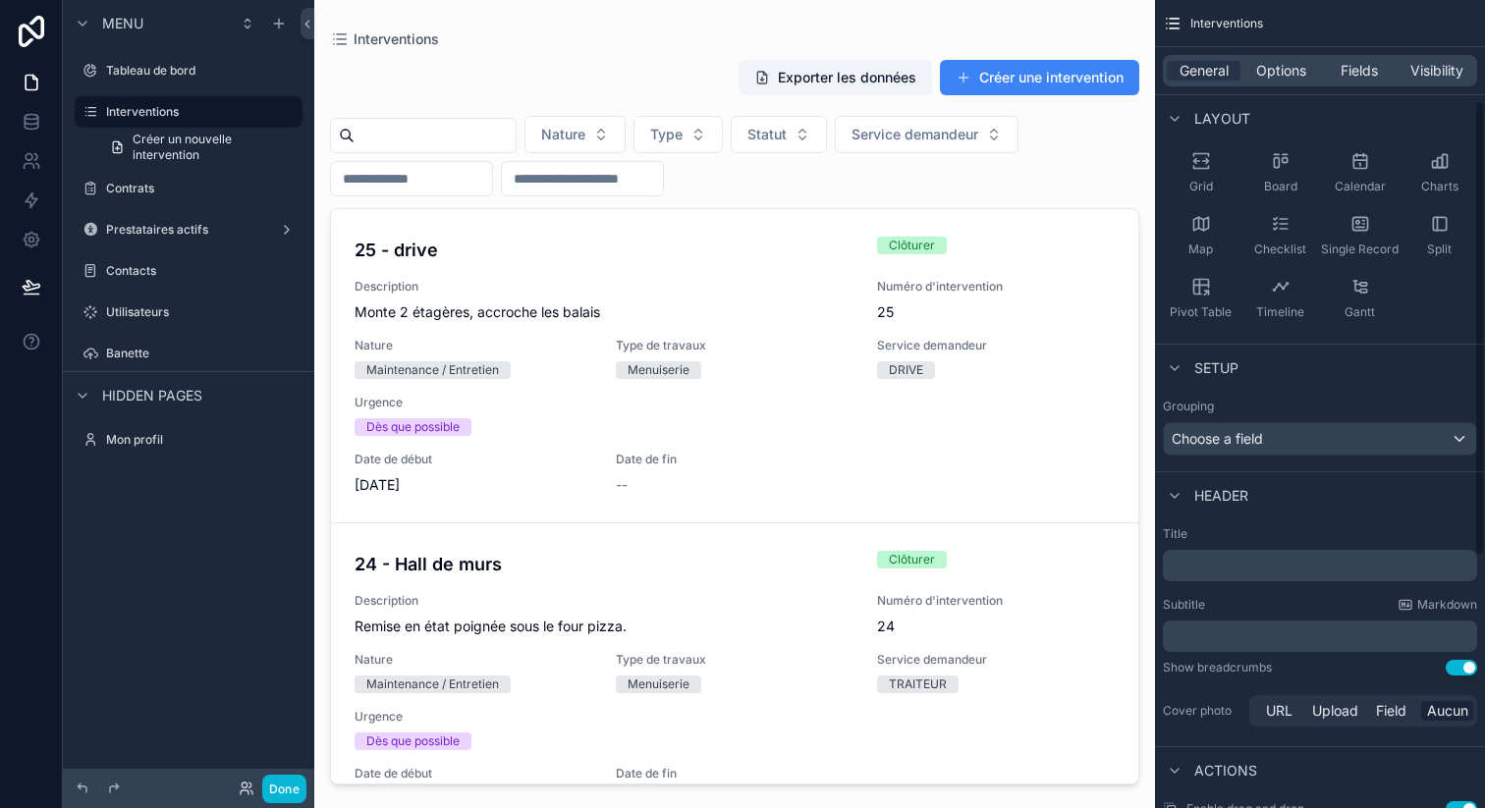
click at [1100, 77] on div "scrollable content" at bounding box center [734, 392] width 841 height 785
click at [1012, 84] on button "Créer une intervention" at bounding box center [1039, 77] width 199 height 35
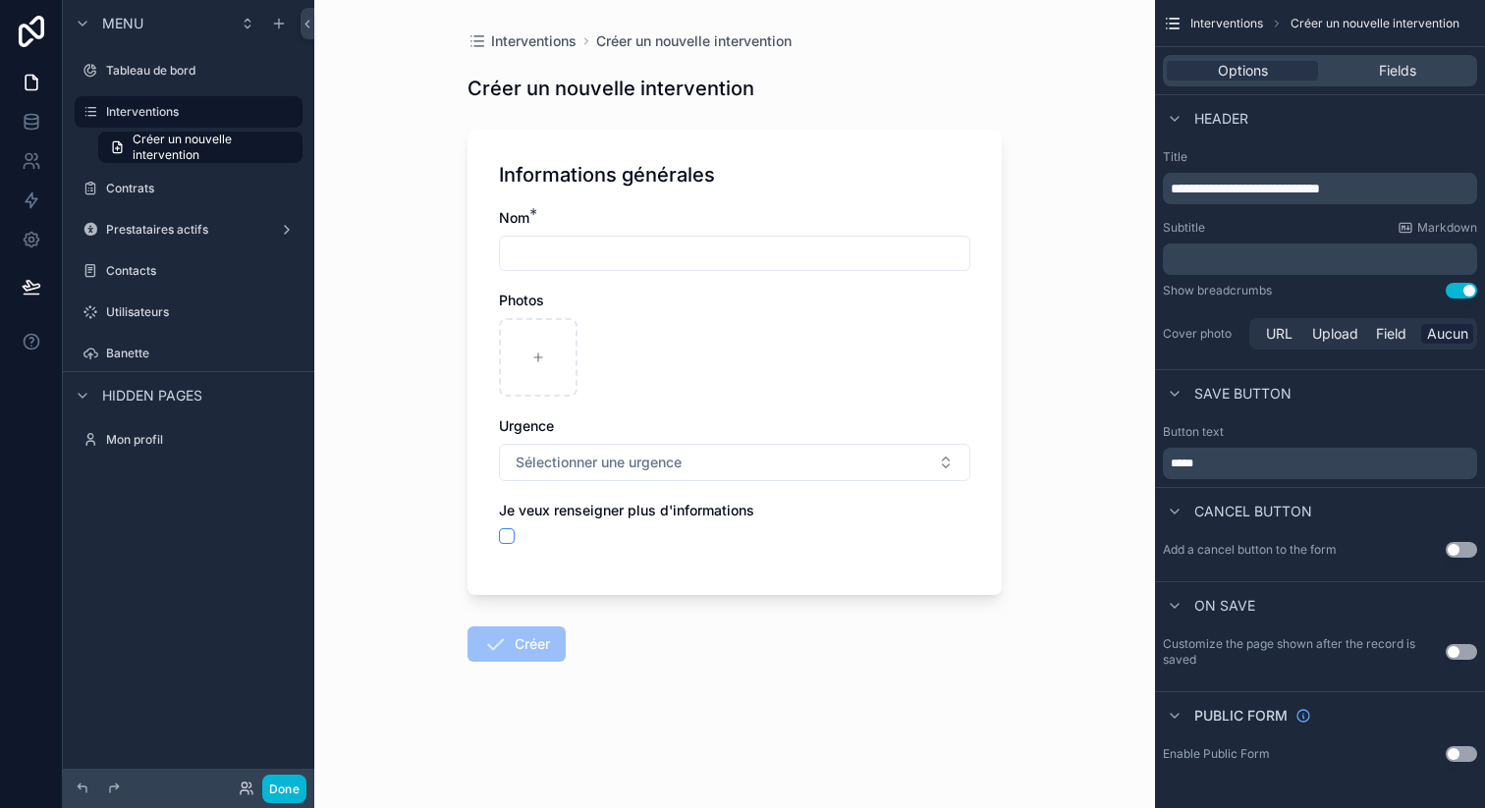
click at [505, 531] on div "Je veux renseigner plus d'informations" at bounding box center [734, 522] width 471 height 43
click at [504, 533] on button "scrollable content" at bounding box center [507, 536] width 16 height 16
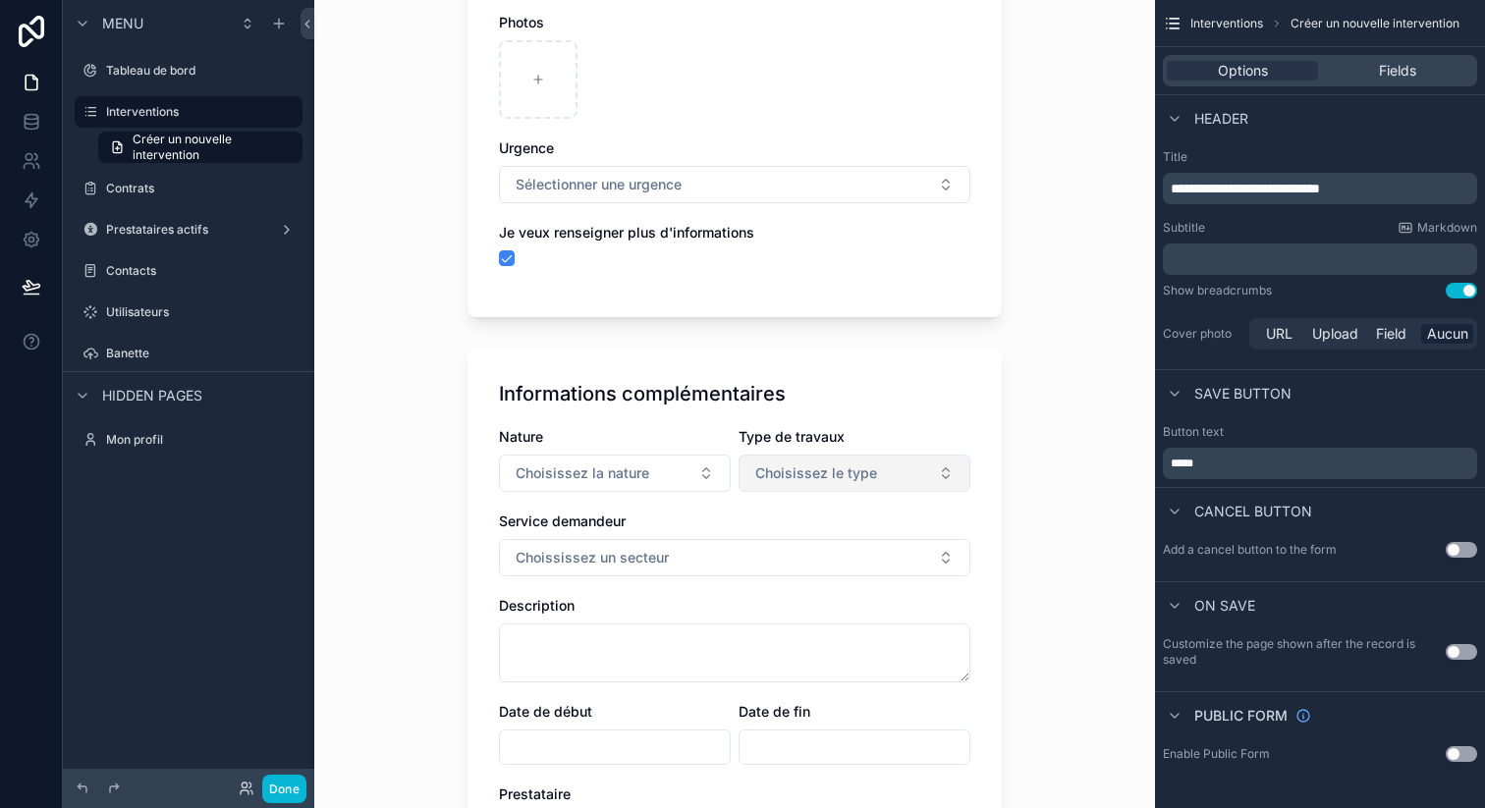
click at [826, 477] on span "Choisissez le type" at bounding box center [816, 474] width 122 height 20
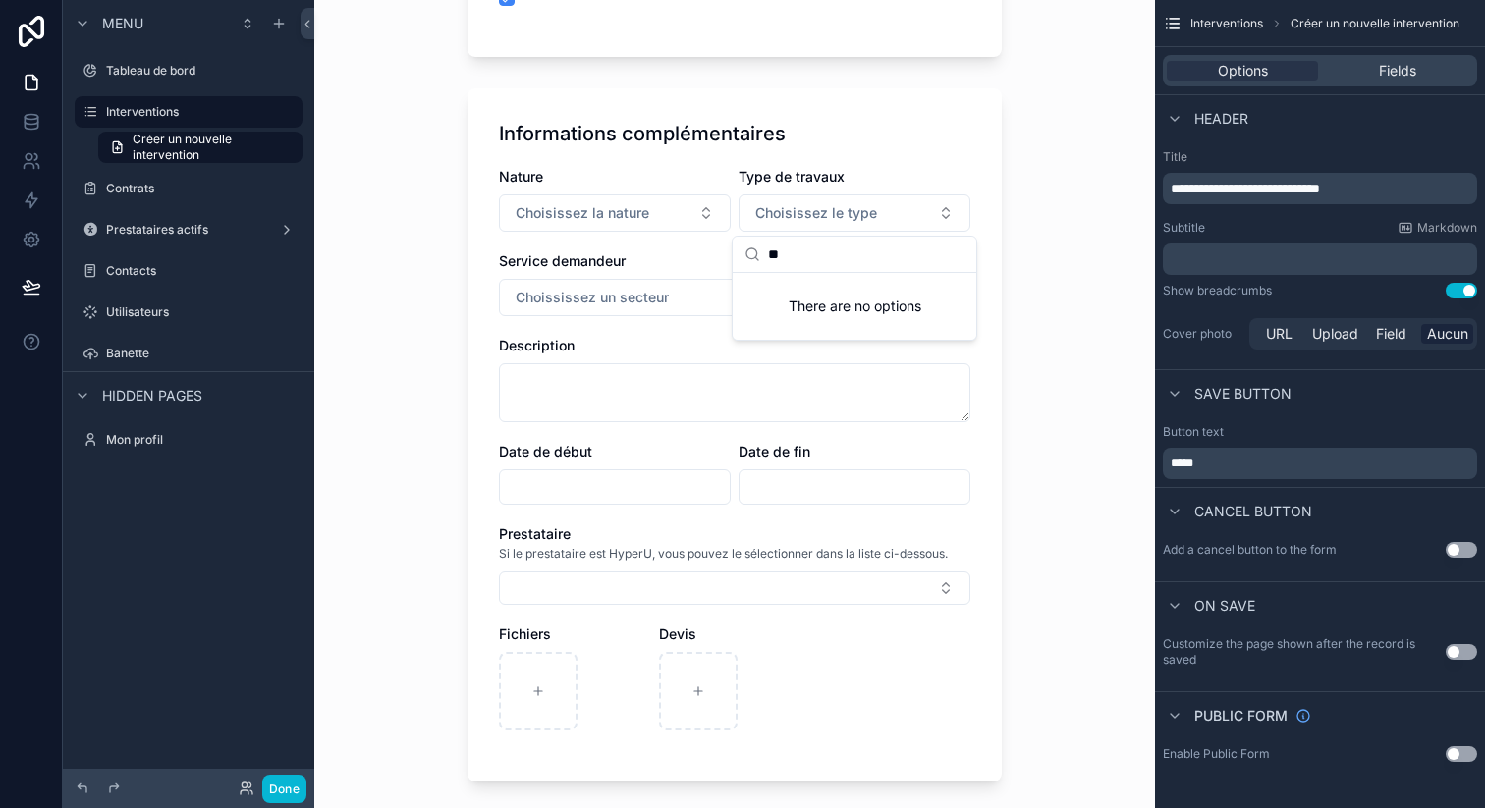
type input "*"
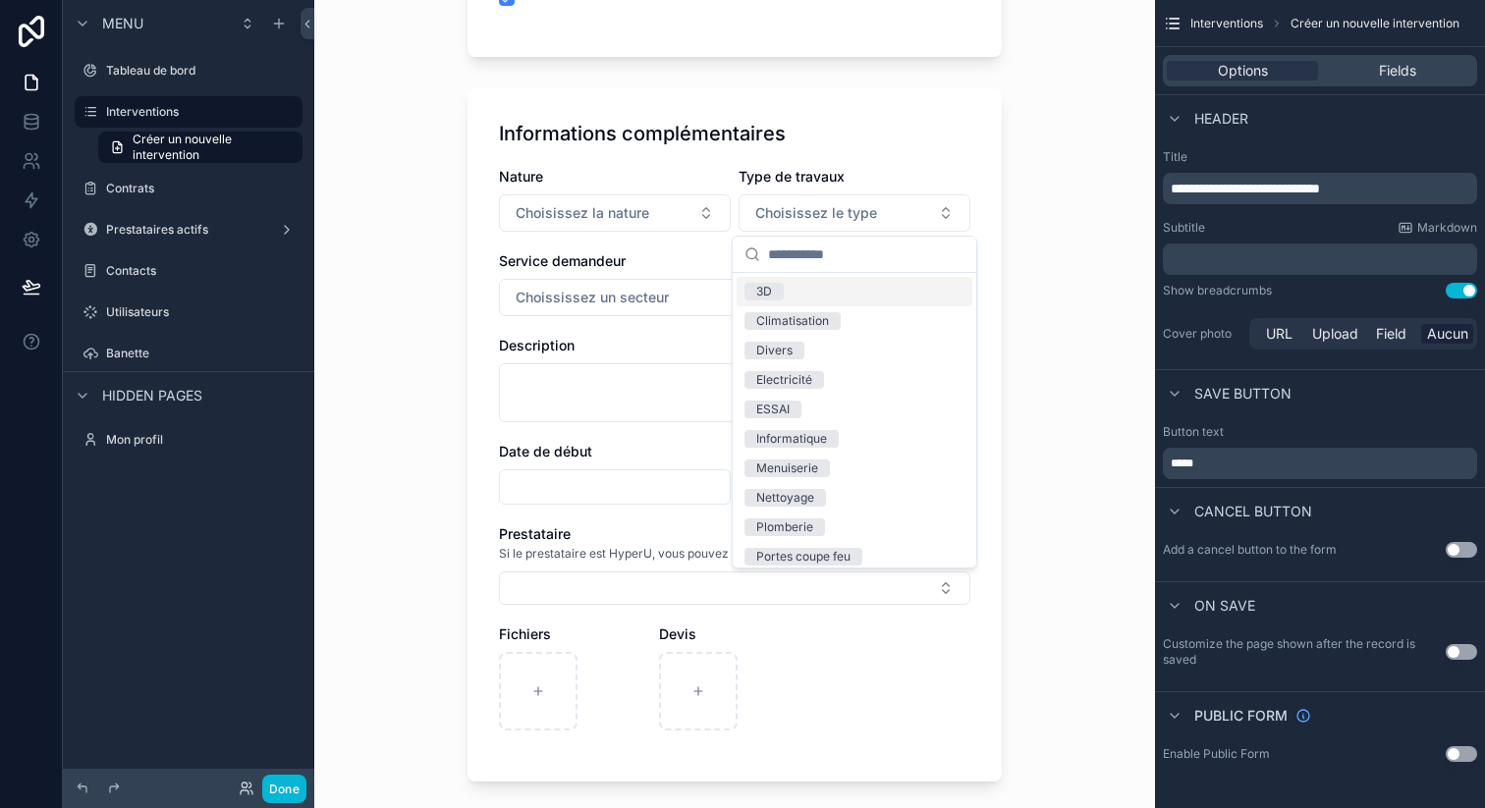
drag, startPoint x: 820, startPoint y: 152, endPoint x: 813, endPoint y: 142, distance: 12.0
click at [821, 142] on div "Informations complémentaires Nature Choisissez la nature Type de travaux Choisi…" at bounding box center [734, 434] width 534 height 693
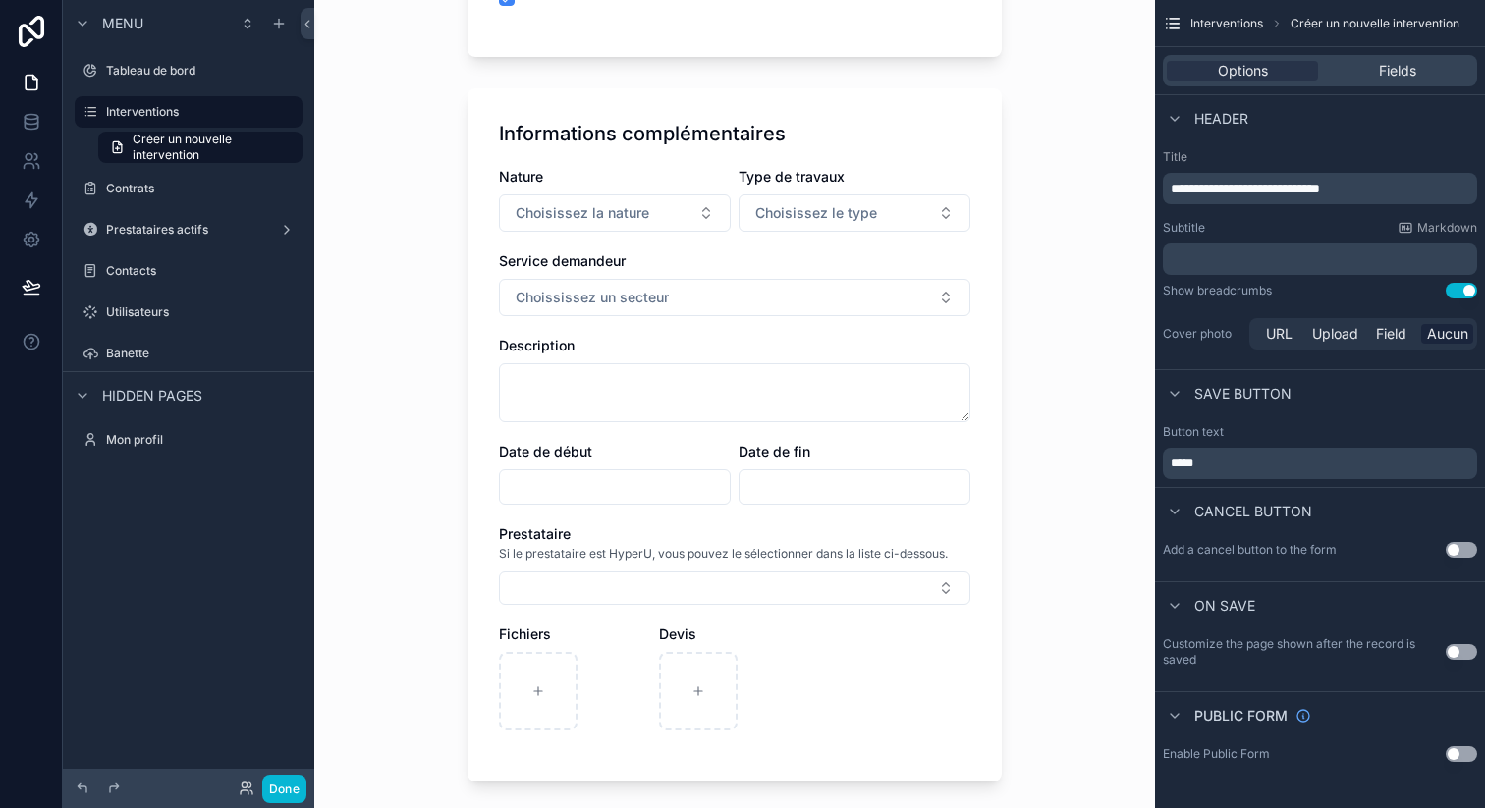
scroll to position [535, 0]
click at [768, 225] on span "Choisissez le type" at bounding box center [816, 216] width 122 height 20
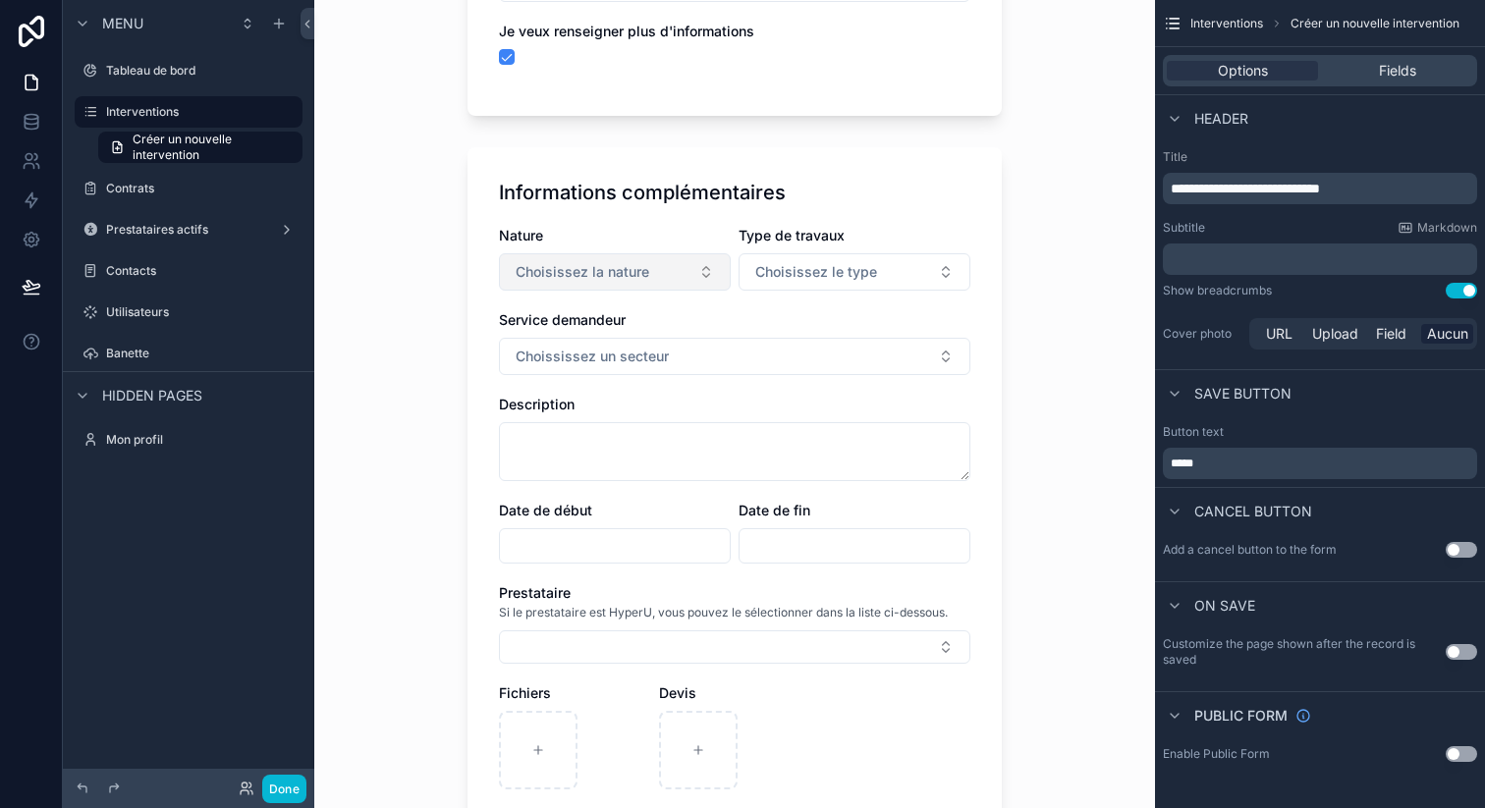
scroll to position [497, 0]
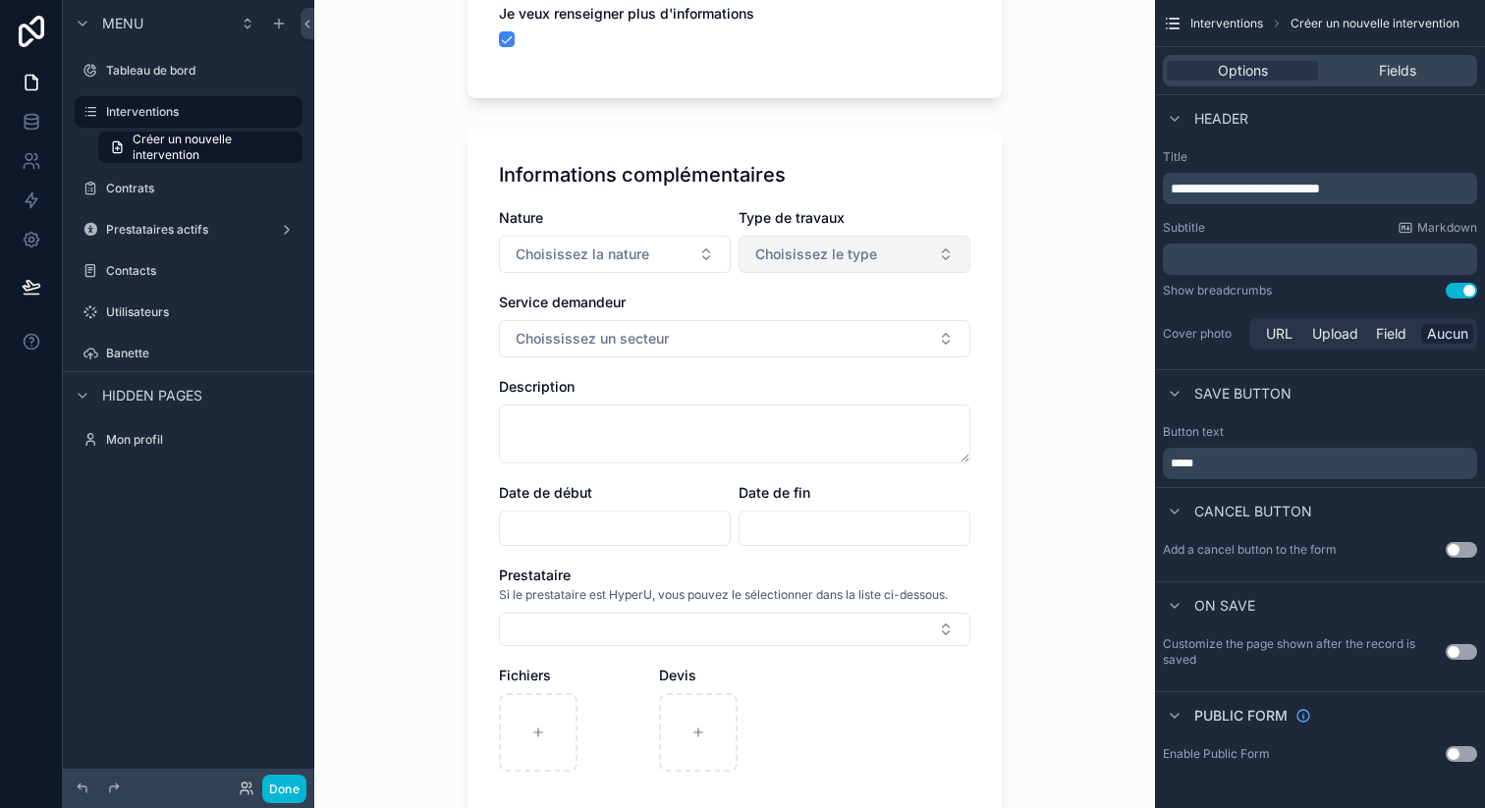
click at [812, 250] on span "Choisissez le type" at bounding box center [816, 255] width 122 height 20
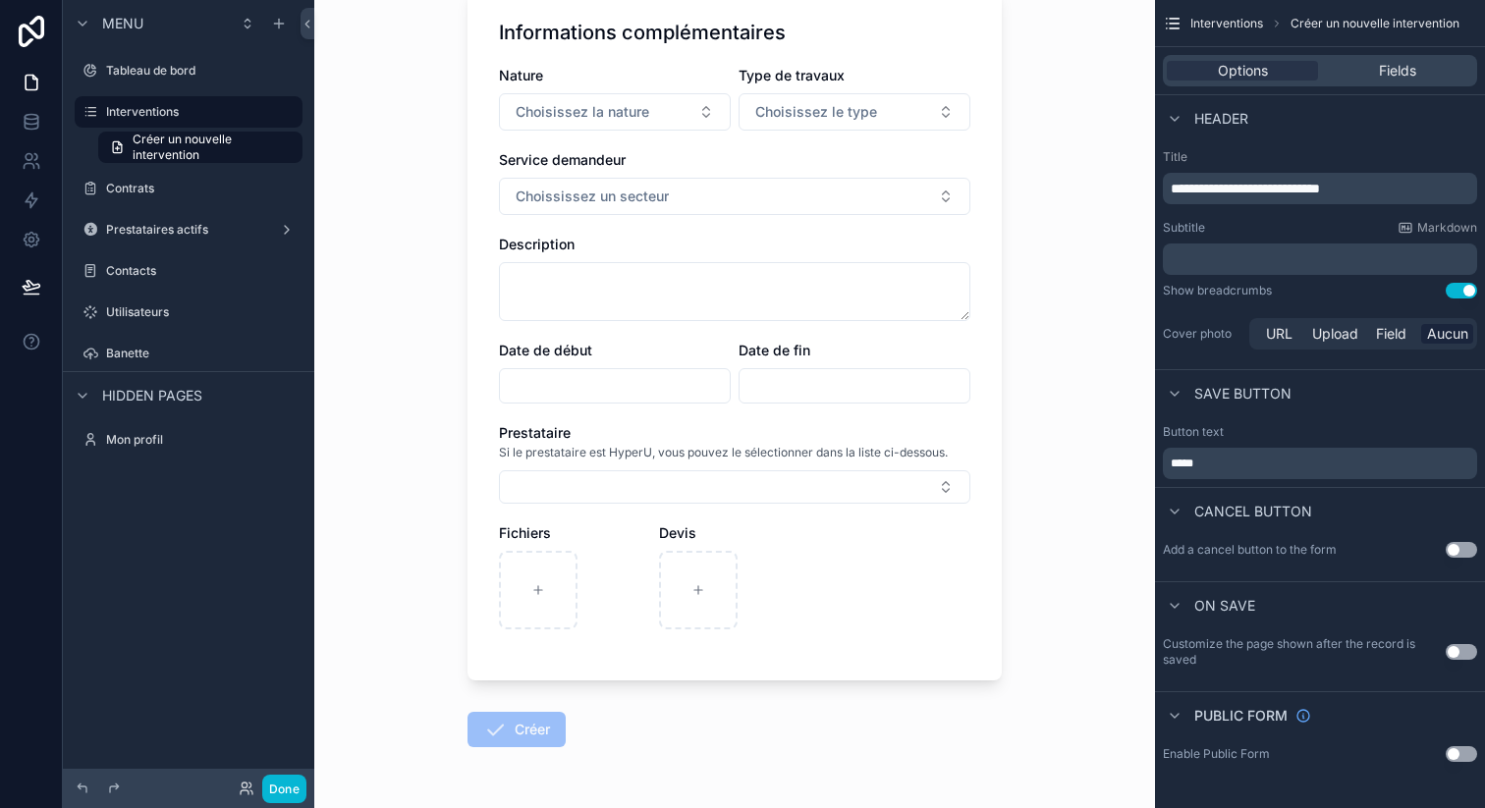
scroll to position [635, 0]
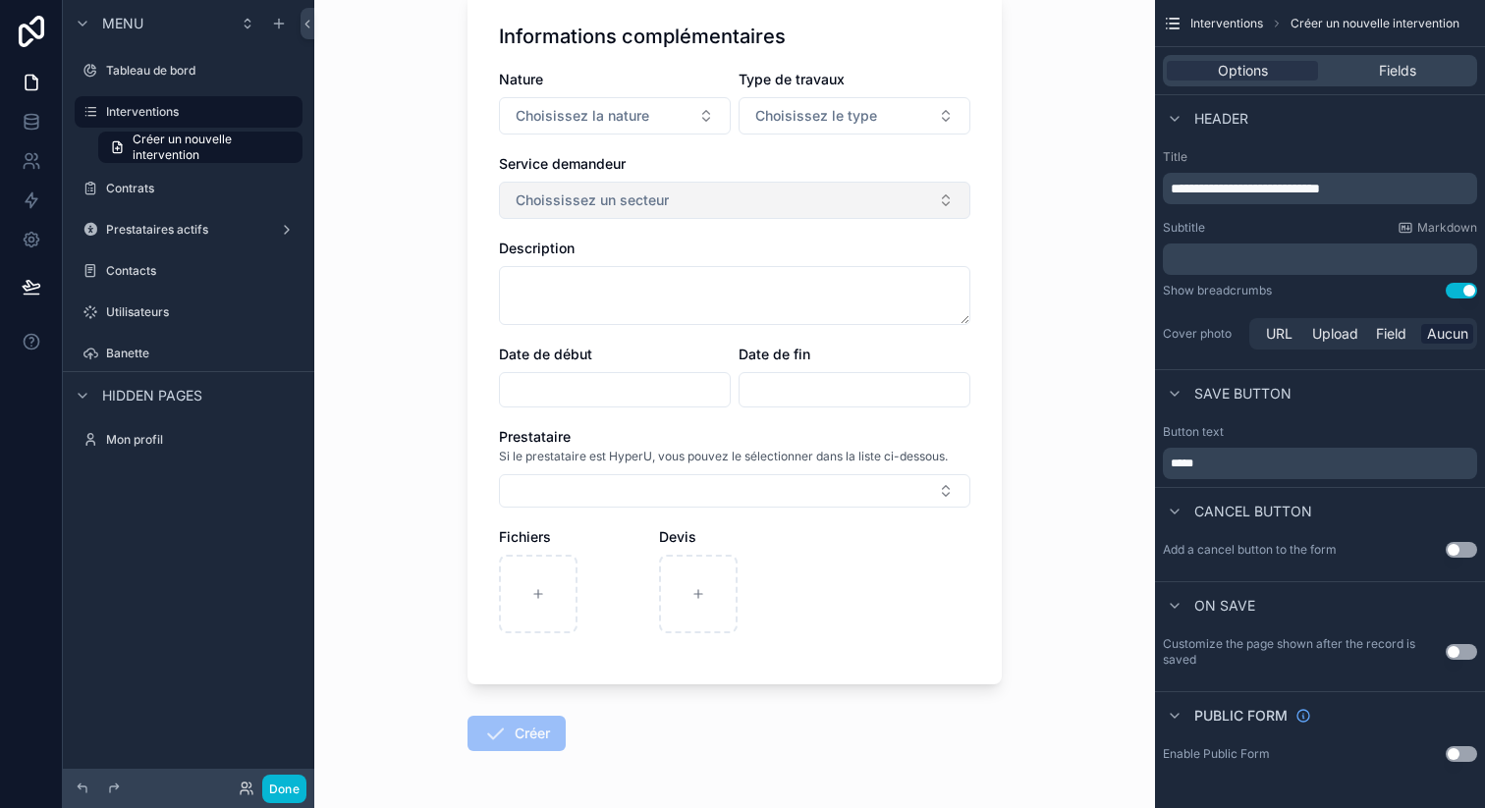
click at [654, 201] on span "Choississez un secteur" at bounding box center [592, 201] width 153 height 20
click at [550, 518] on div "Nature Choisissez la nature Type de travaux Choisissez le type Service demandeu…" at bounding box center [734, 361] width 471 height 583
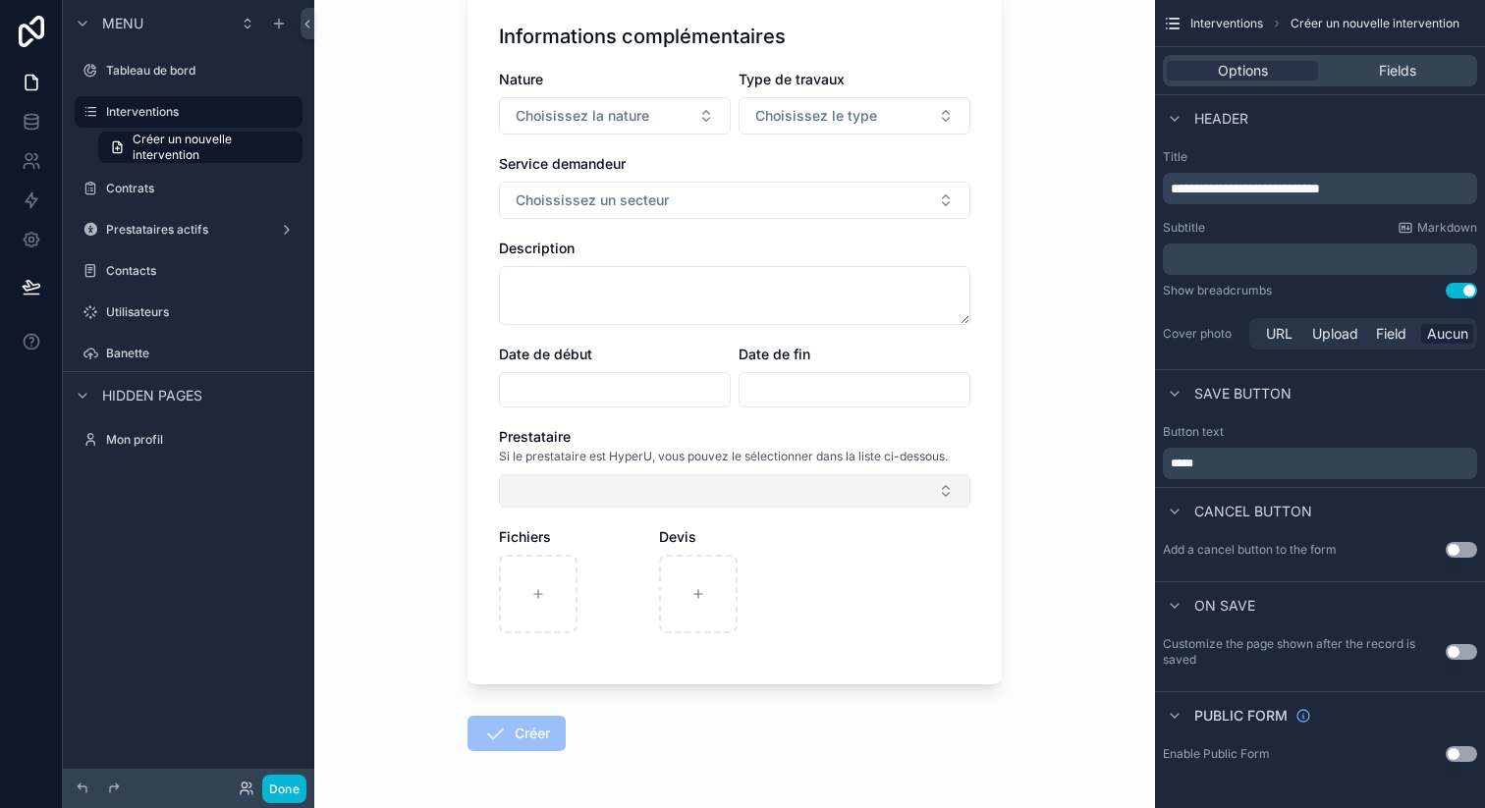
click at [553, 506] on button "Select Button" at bounding box center [734, 490] width 471 height 33
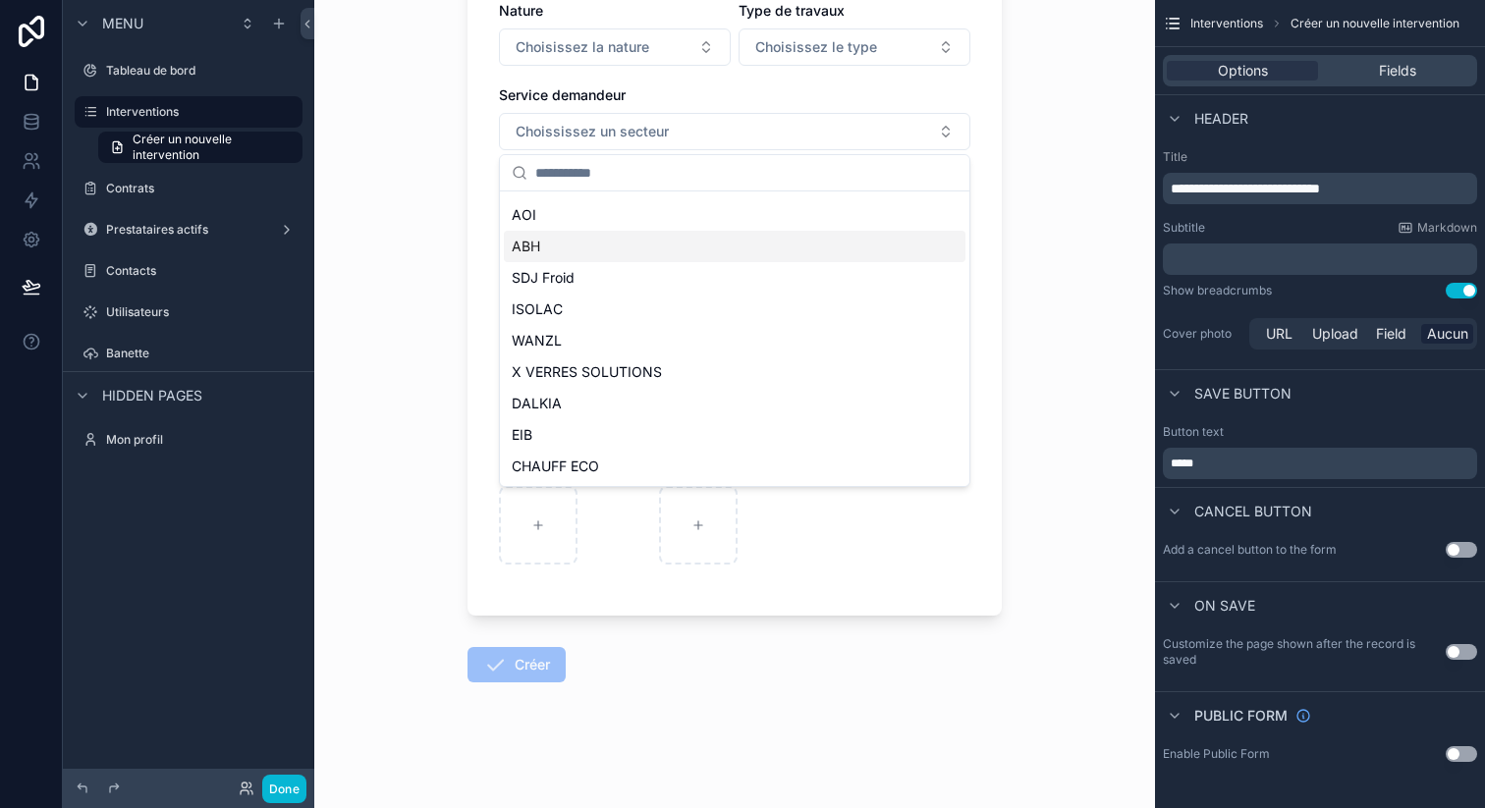
scroll to position [599, 0]
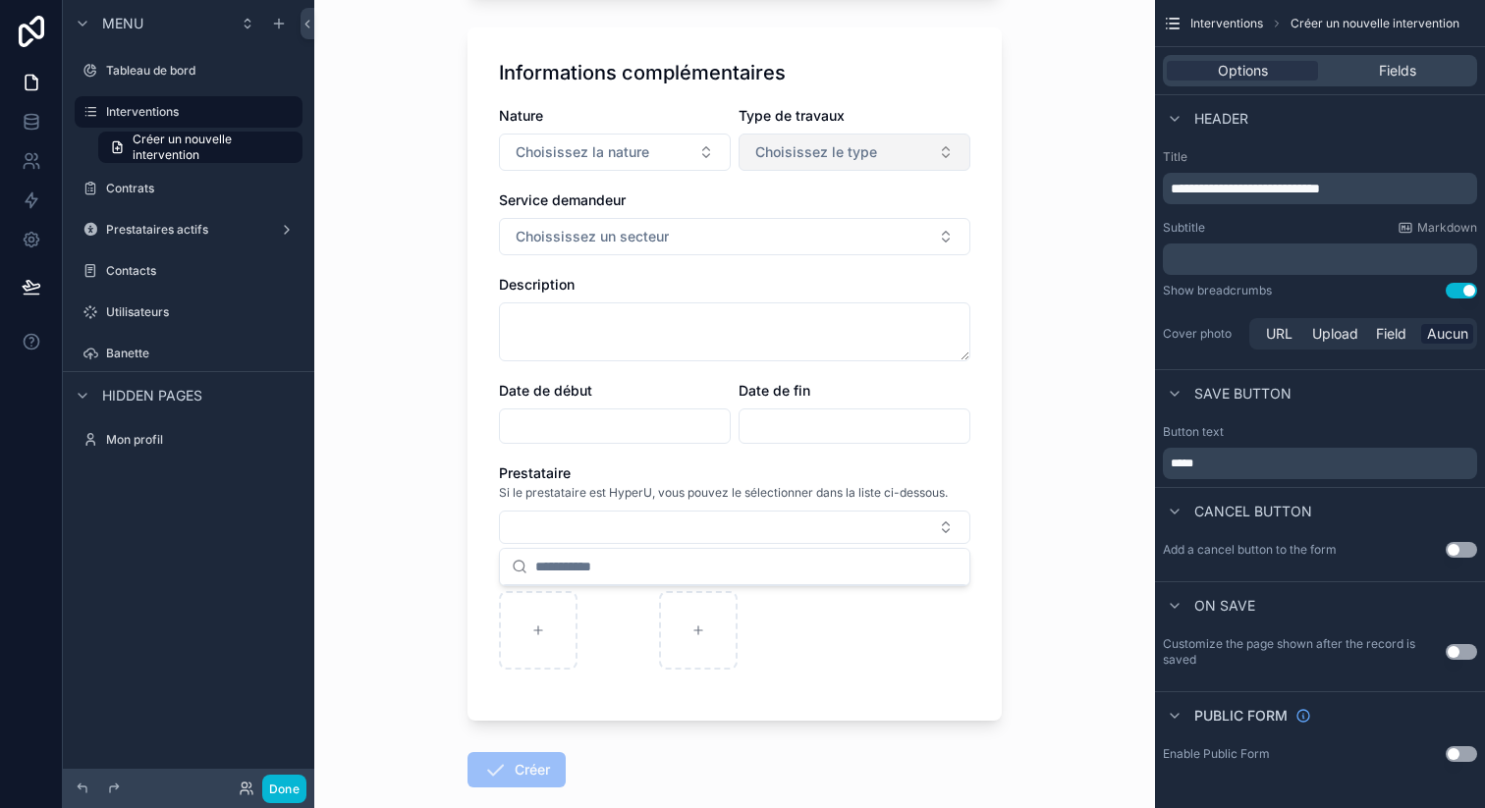
click at [848, 155] on span "Choisissez le type" at bounding box center [816, 152] width 122 height 20
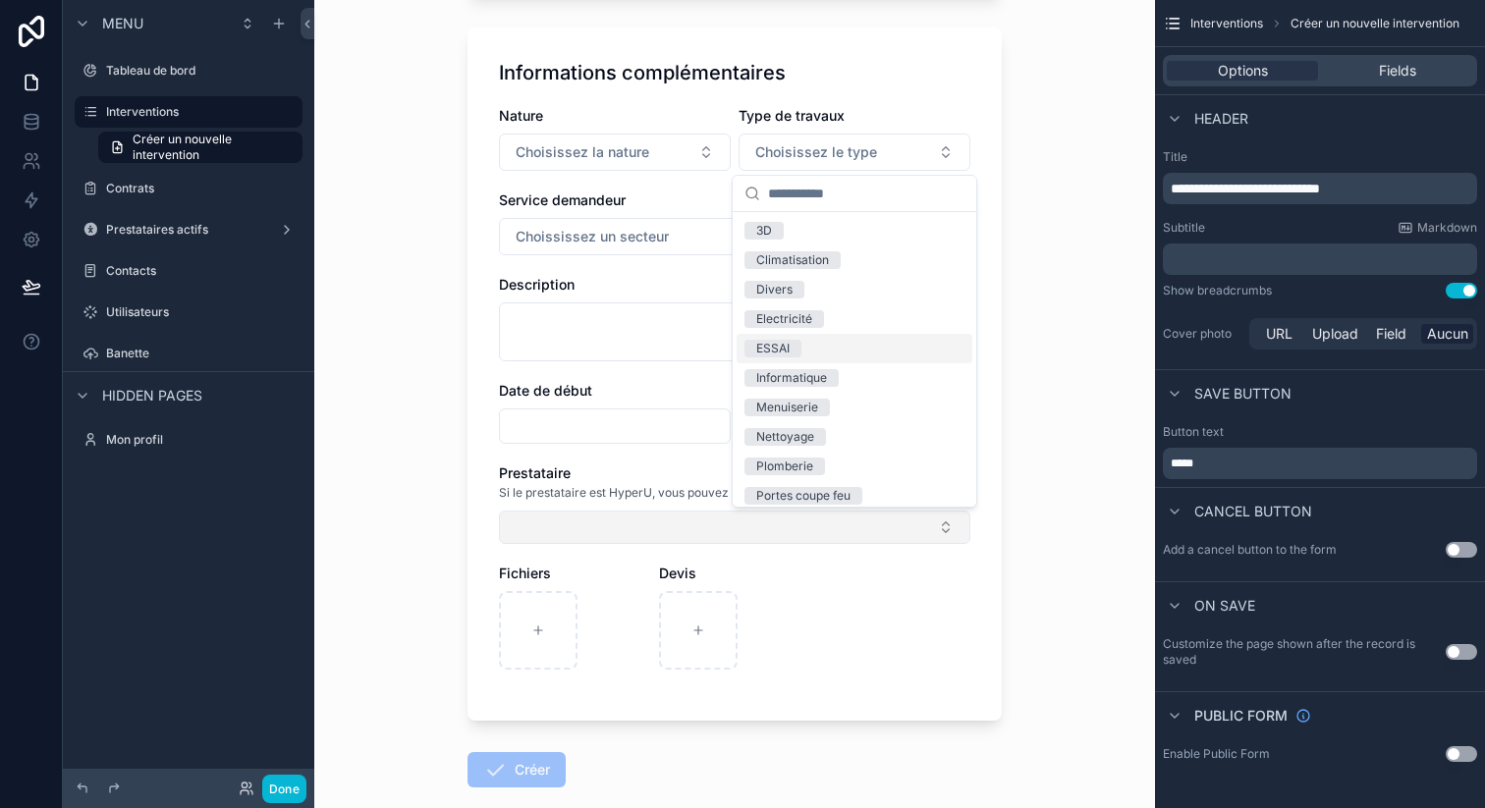
click at [631, 528] on button "Select Button" at bounding box center [734, 527] width 471 height 33
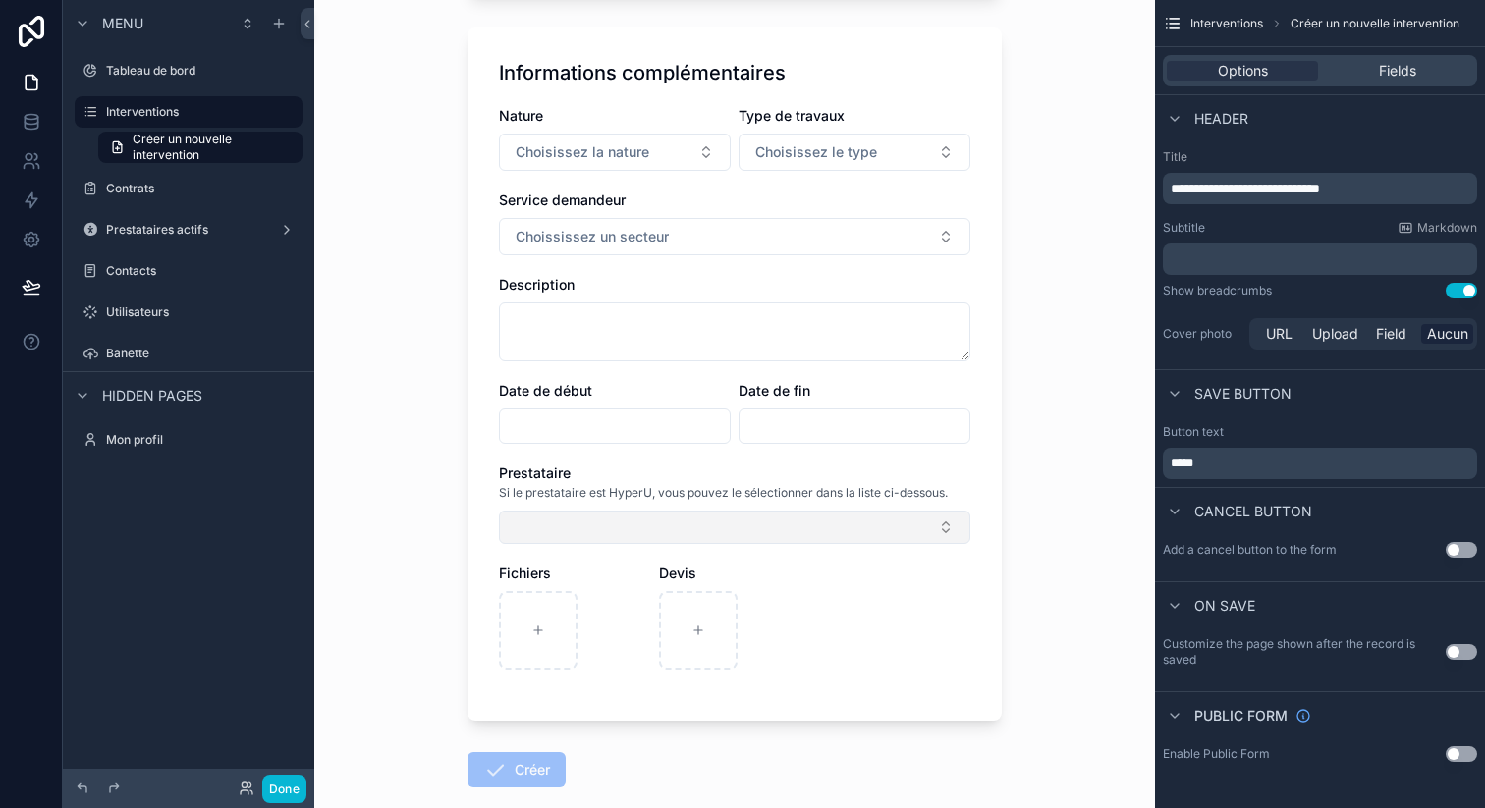
click at [562, 525] on button "Select Button" at bounding box center [734, 527] width 471 height 33
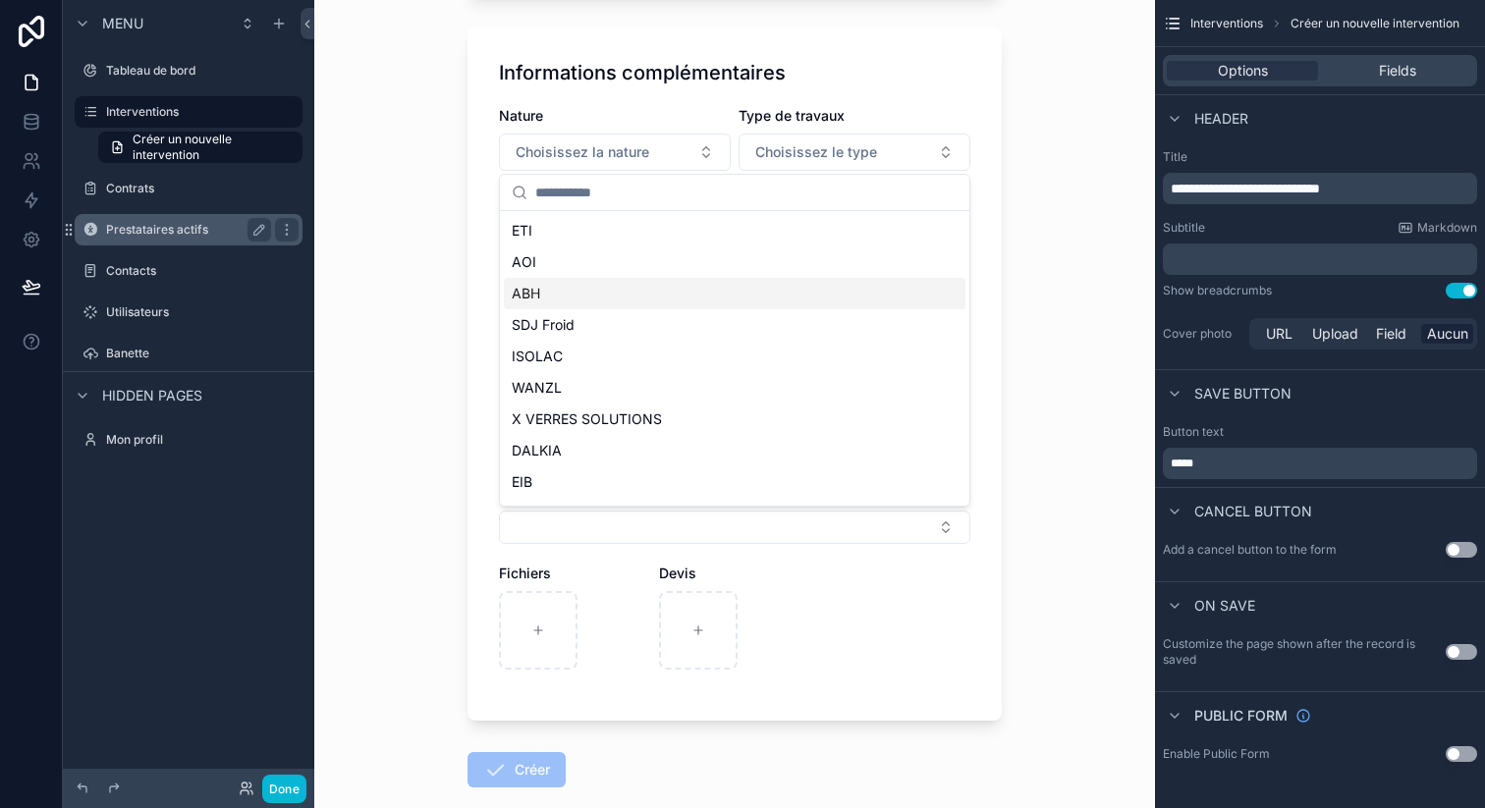
drag, startPoint x: 479, startPoint y: 177, endPoint x: 148, endPoint y: 230, distance: 335.2
click at [478, 177] on div "Informations complémentaires Nature Choisissez la nature Type de travaux Choisi…" at bounding box center [734, 373] width 534 height 693
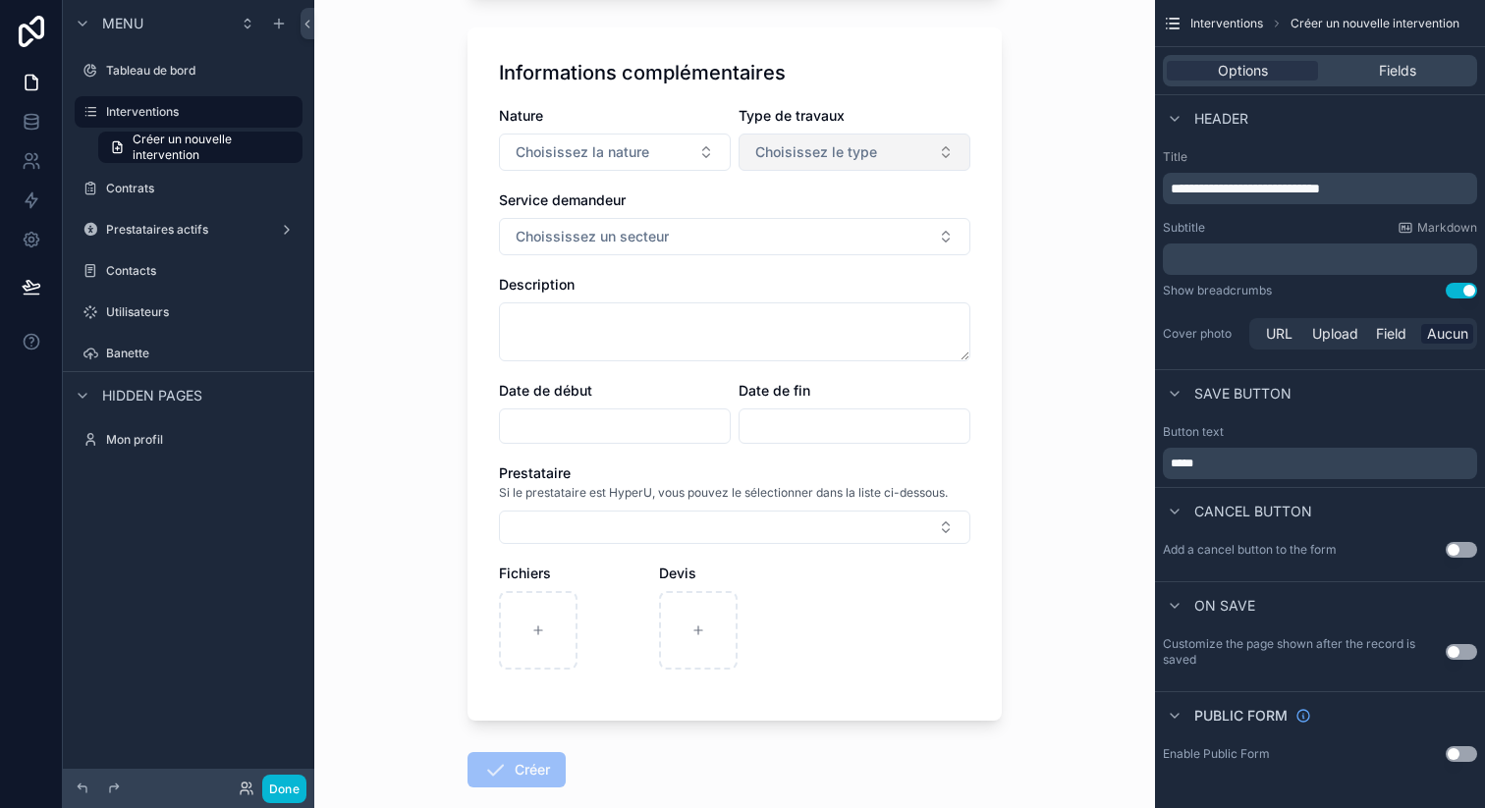
click at [875, 158] on button "Choisissez le type" at bounding box center [855, 152] width 232 height 37
